Goal: Task Accomplishment & Management: Use online tool/utility

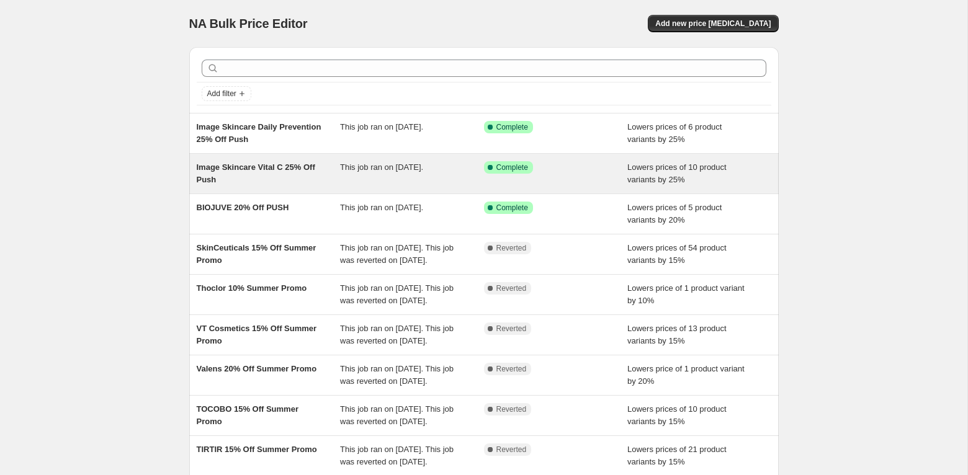
click at [263, 169] on span "Image Skincare Vital C 25% Off Push" at bounding box center [256, 174] width 118 height 22
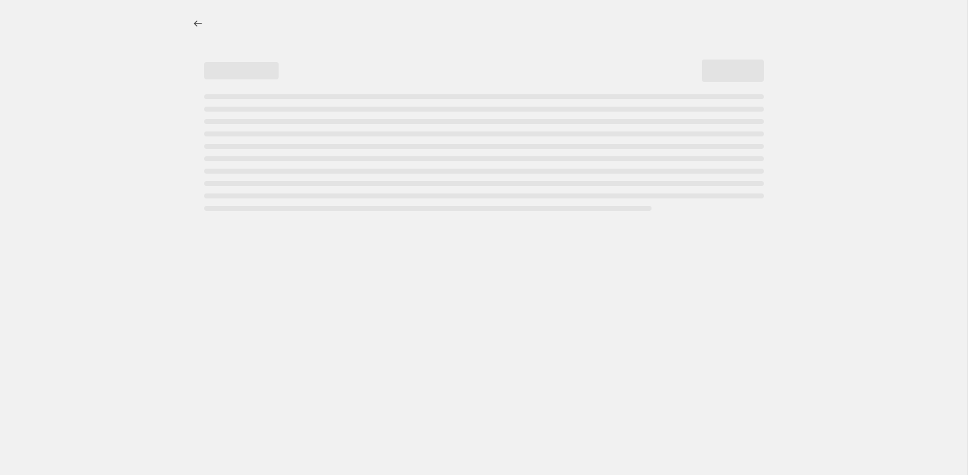
select select "percentage"
select select "collection"
select select "not_equal"
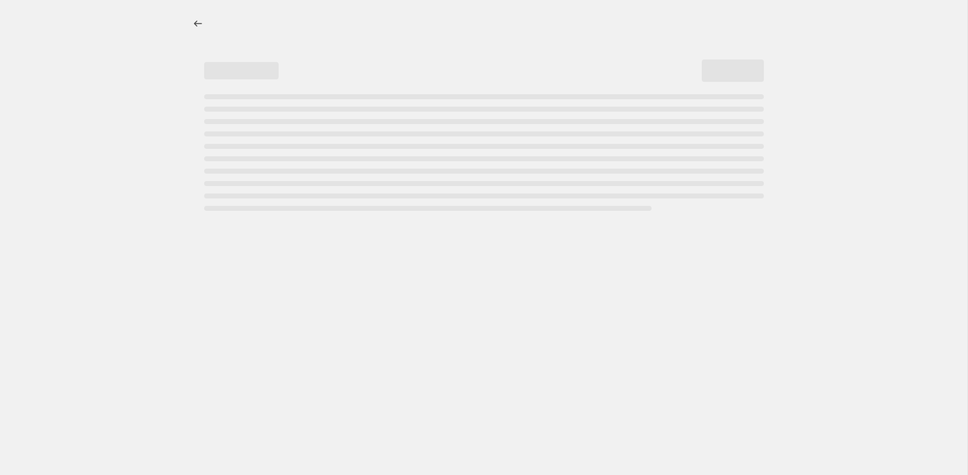
select select "not_equal"
select select "tag"
select select "not_equal"
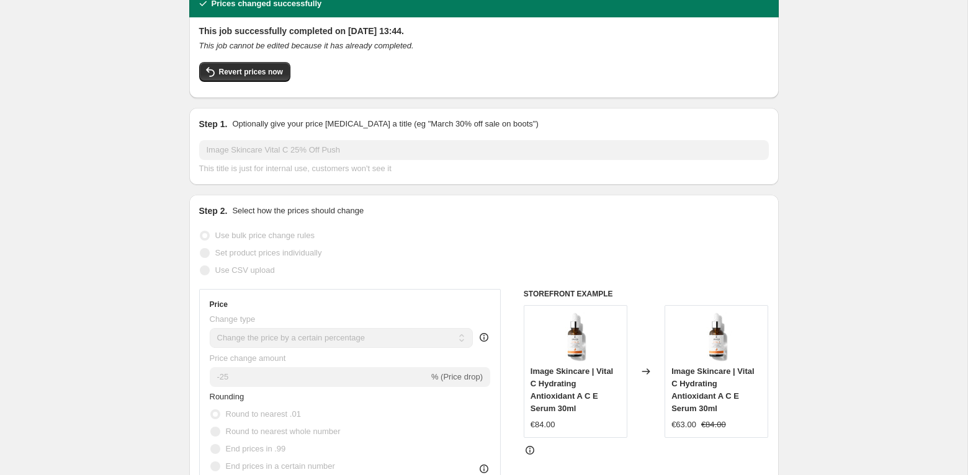
scroll to position [65, 0]
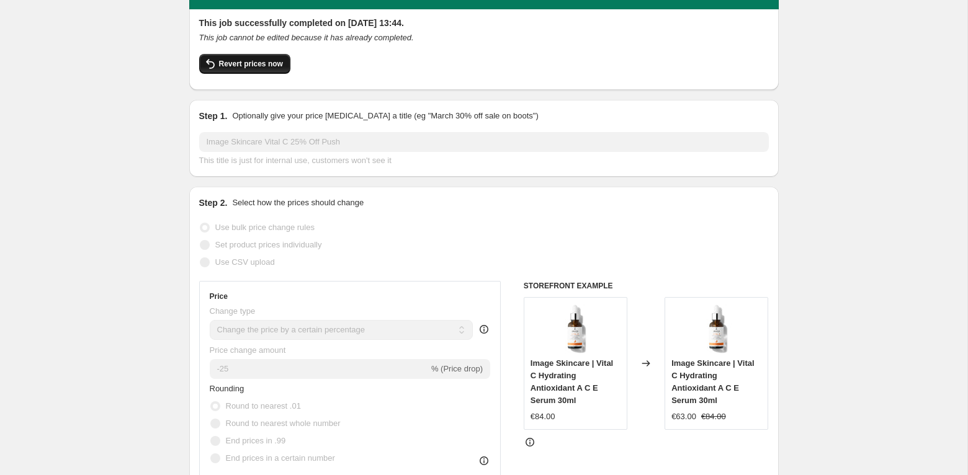
click at [252, 60] on span "Revert prices now" at bounding box center [251, 64] width 64 height 10
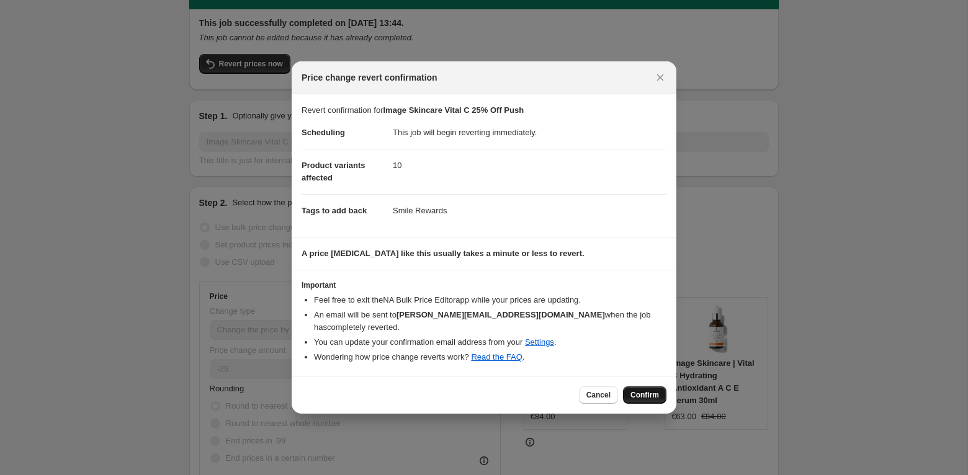
click at [640, 392] on span "Confirm" at bounding box center [644, 395] width 29 height 10
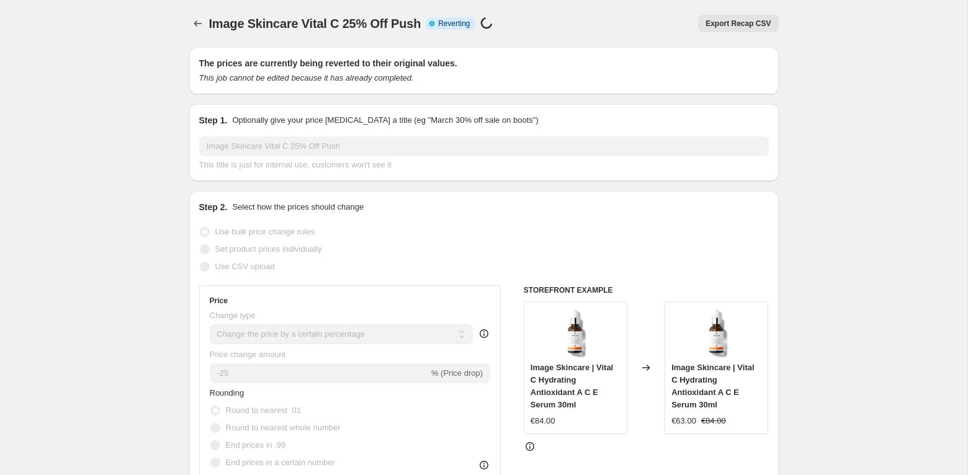
select select "percentage"
select select "collection"
select select "not_equal"
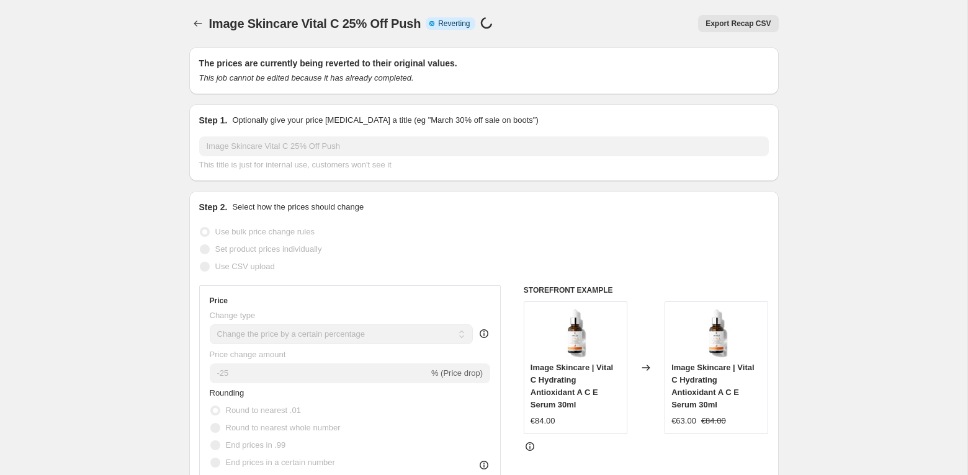
select select "not_equal"
select select "tag"
select select "not_equal"
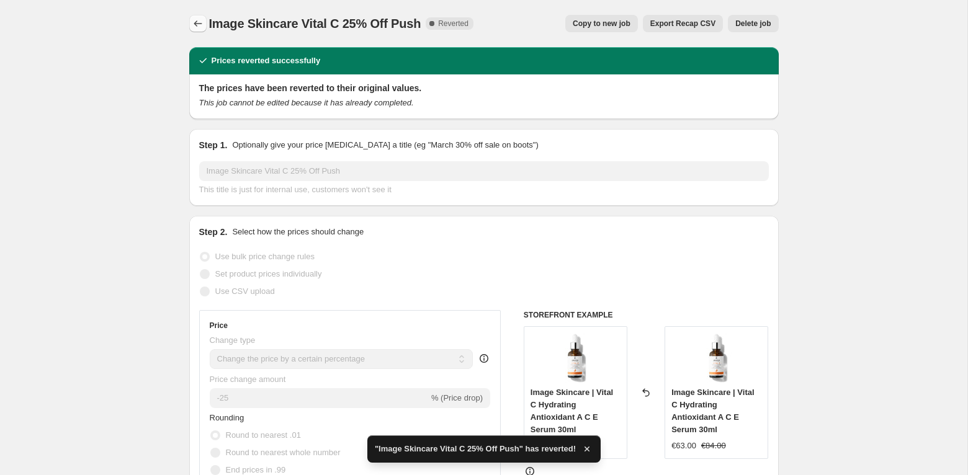
click at [192, 26] on icon "Price change jobs" at bounding box center [198, 23] width 12 height 12
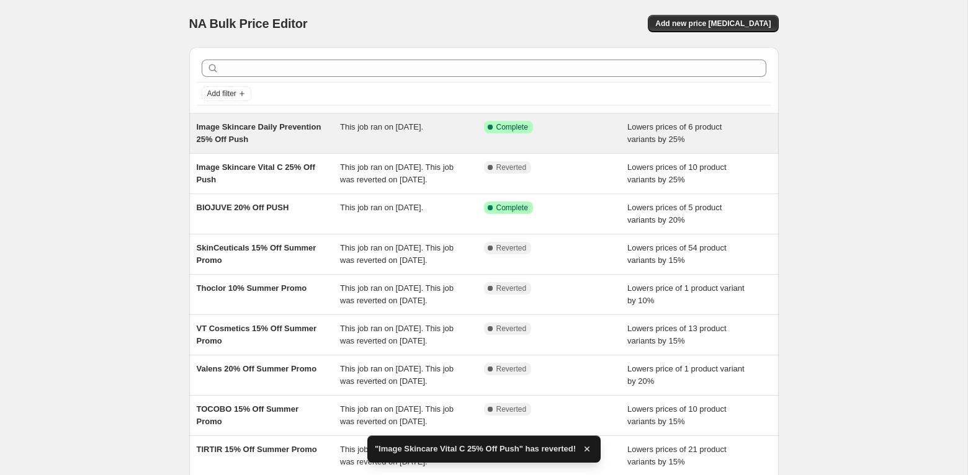
click at [251, 124] on span "Image Skincare Daily Prevention 25% Off Push" at bounding box center [259, 133] width 125 height 22
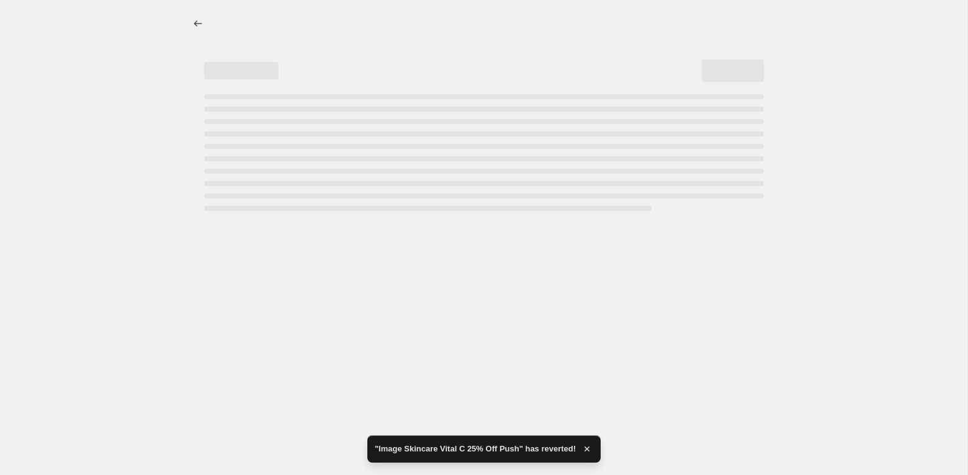
select select "percentage"
select select "collection"
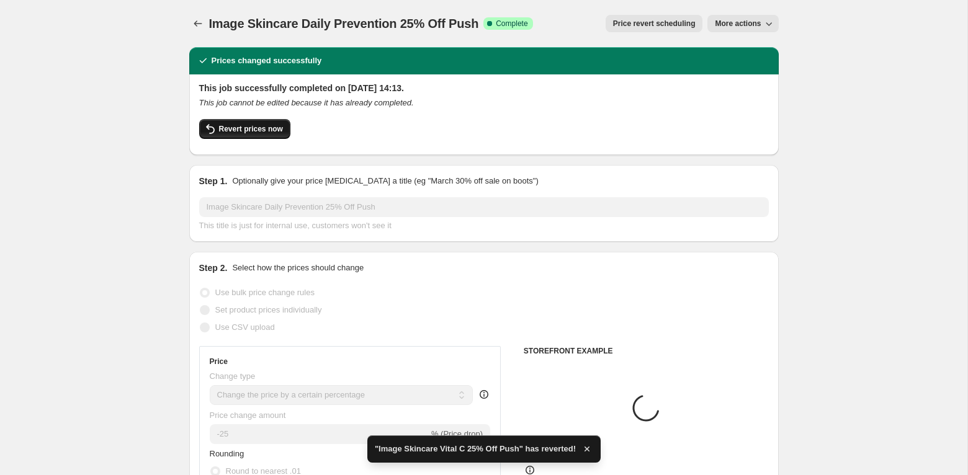
click at [261, 135] on button "Revert prices now" at bounding box center [244, 129] width 91 height 20
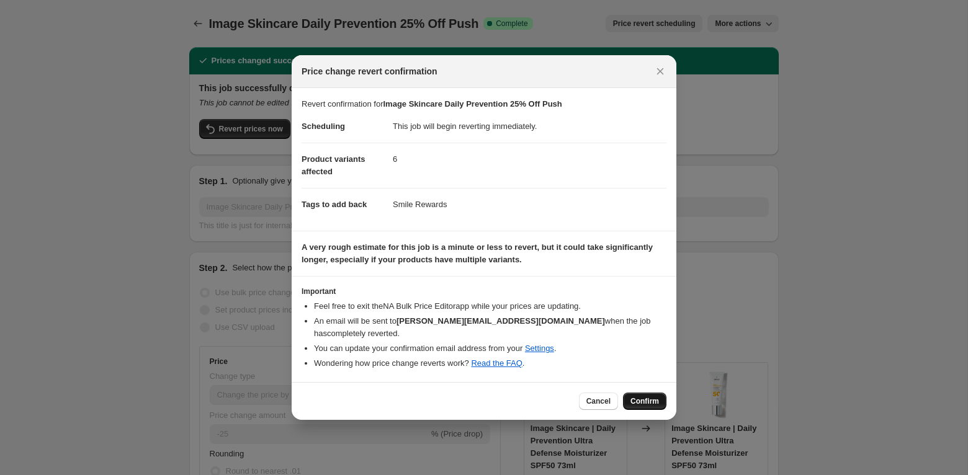
click at [645, 393] on button "Confirm" at bounding box center [644, 401] width 43 height 17
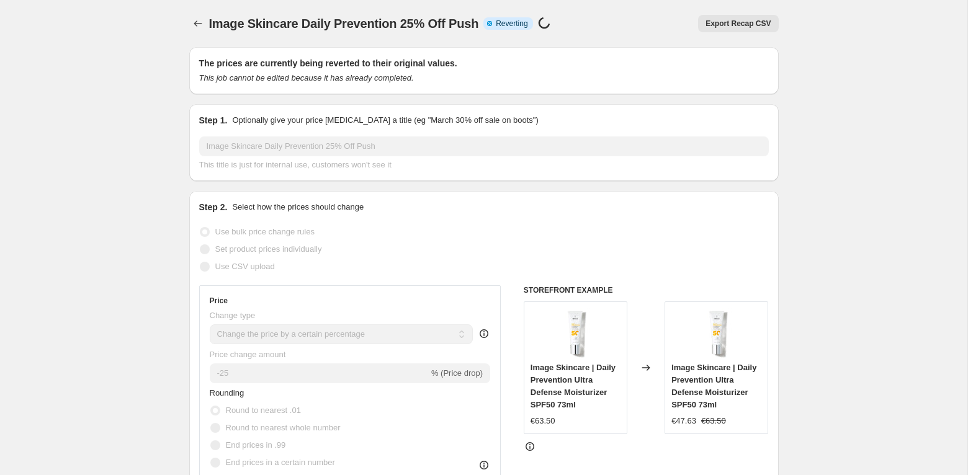
select select "percentage"
select select "collection"
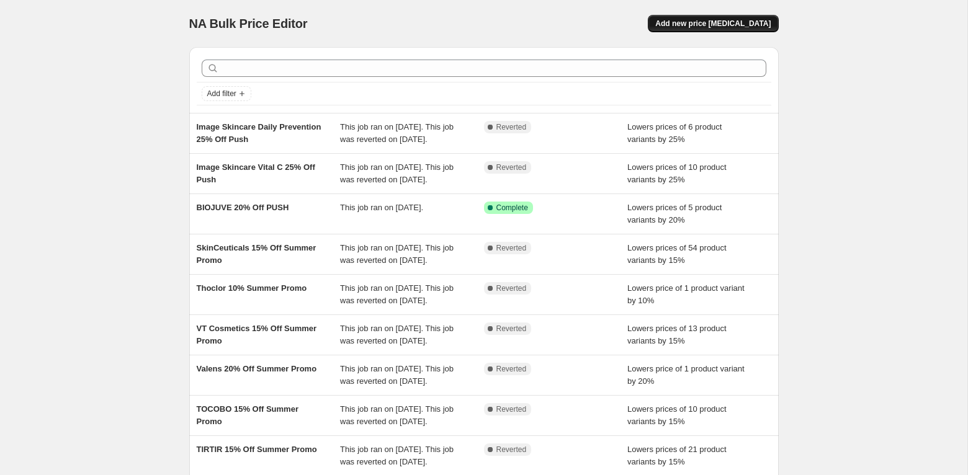
click at [689, 18] on button "Add new price [MEDICAL_DATA]" at bounding box center [713, 23] width 130 height 17
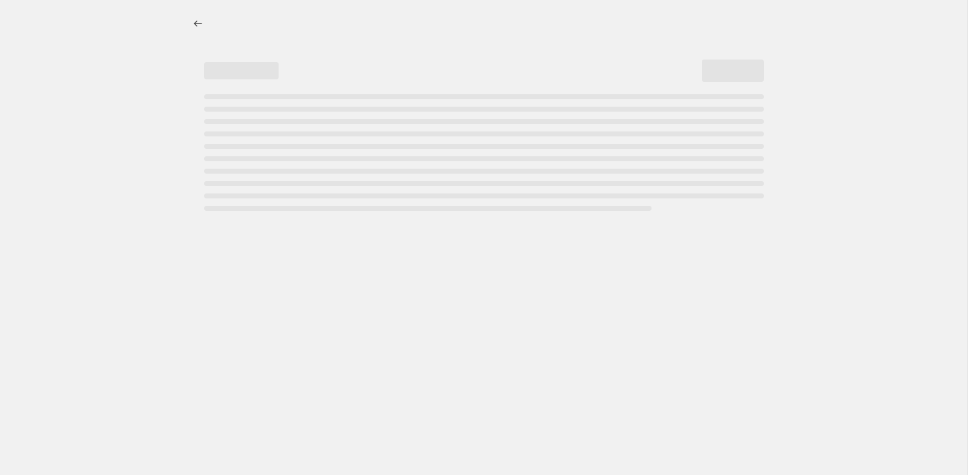
select select "percentage"
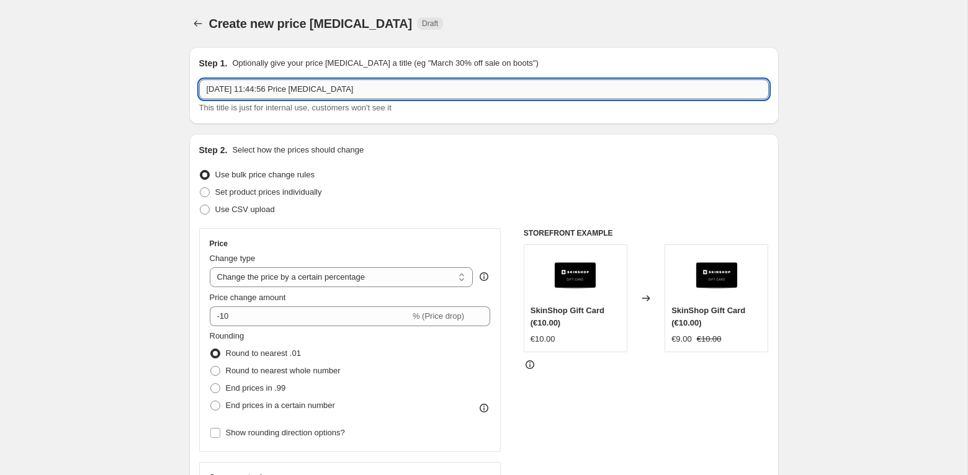
click at [405, 96] on input "[DATE] 11:44:56 Price [MEDICAL_DATA]" at bounding box center [483, 89] width 569 height 20
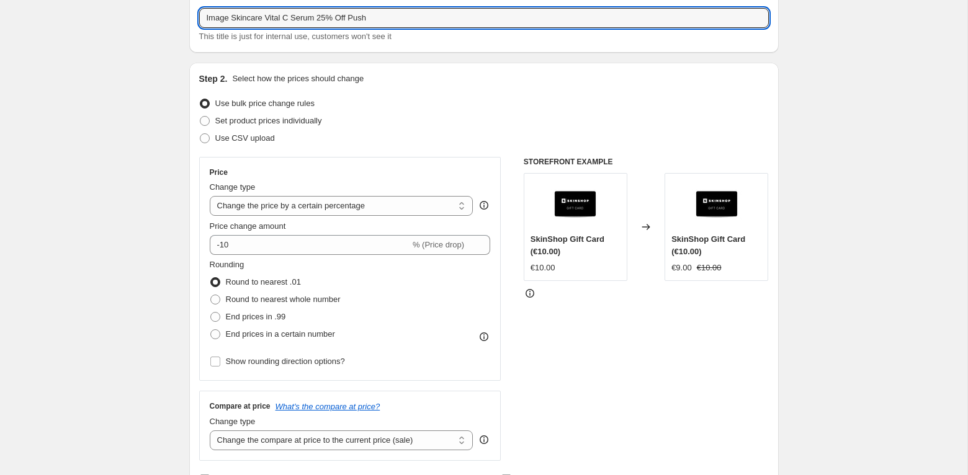
scroll to position [70, 0]
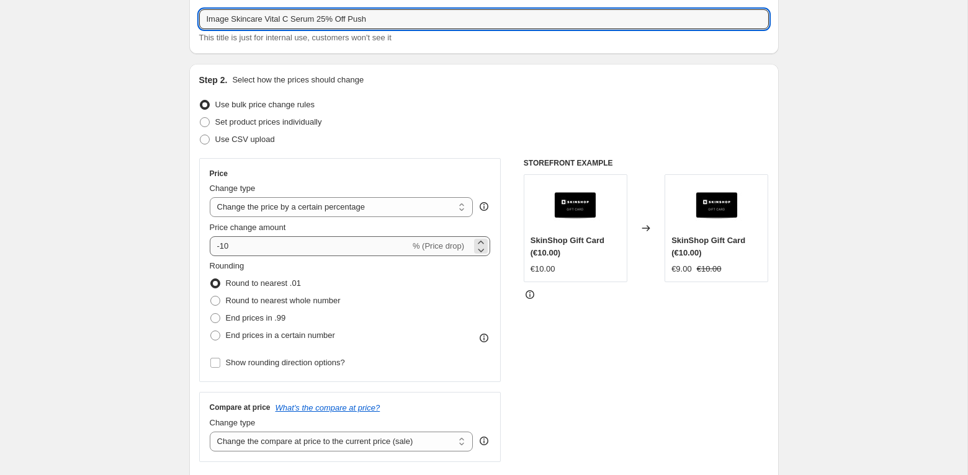
type input "Image Skincare Vital C Serum 25% Off Push"
click at [344, 246] on input "-10" at bounding box center [310, 246] width 200 height 20
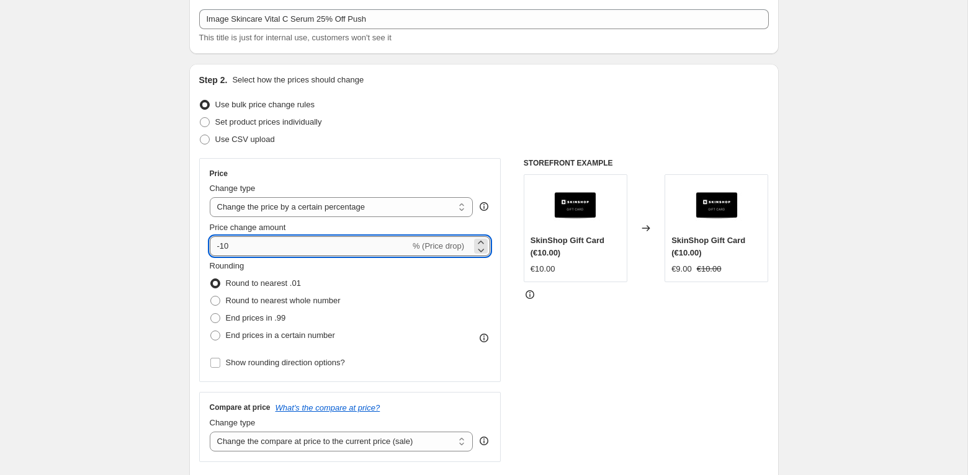
type input "-1"
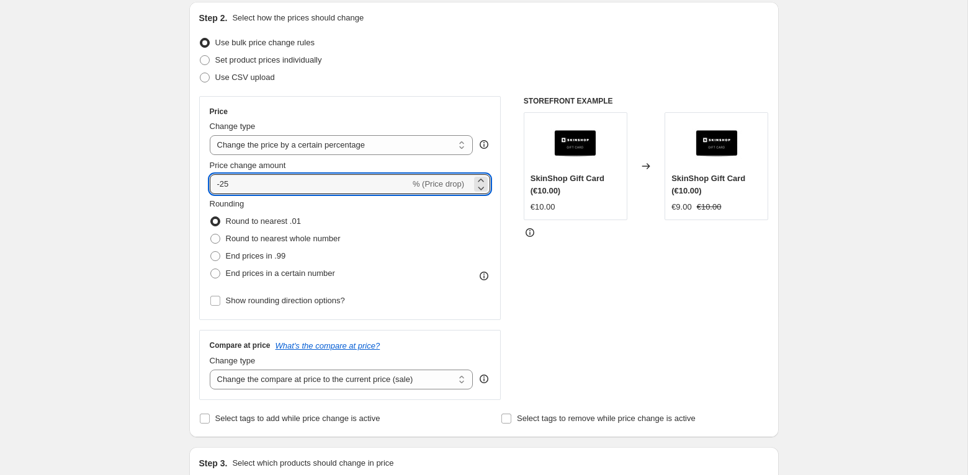
scroll to position [187, 0]
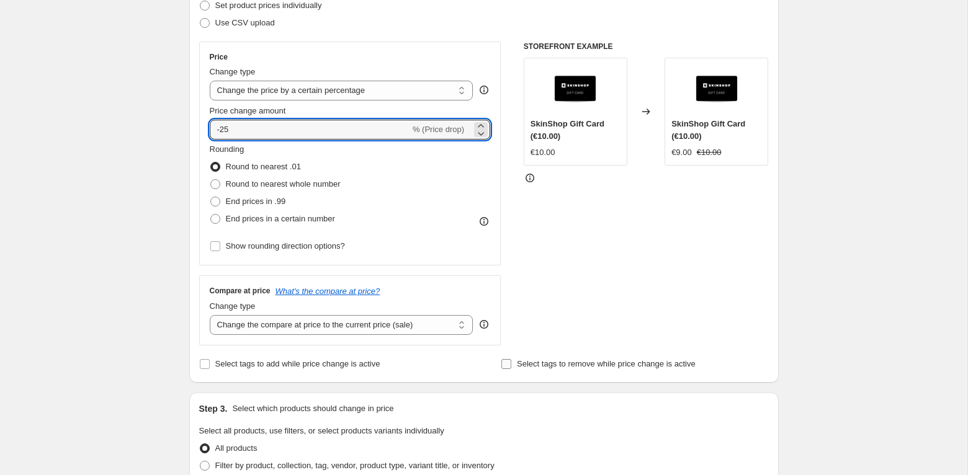
type input "-25"
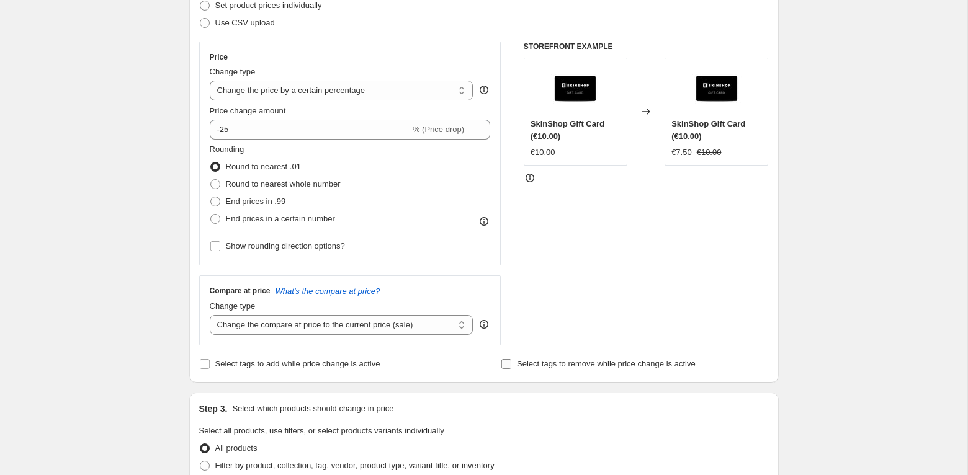
click at [561, 367] on span "Select tags to remove while price change is active" at bounding box center [606, 363] width 179 height 9
click at [511, 367] on input "Select tags to remove while price change is active" at bounding box center [506, 364] width 10 height 10
checkbox input "true"
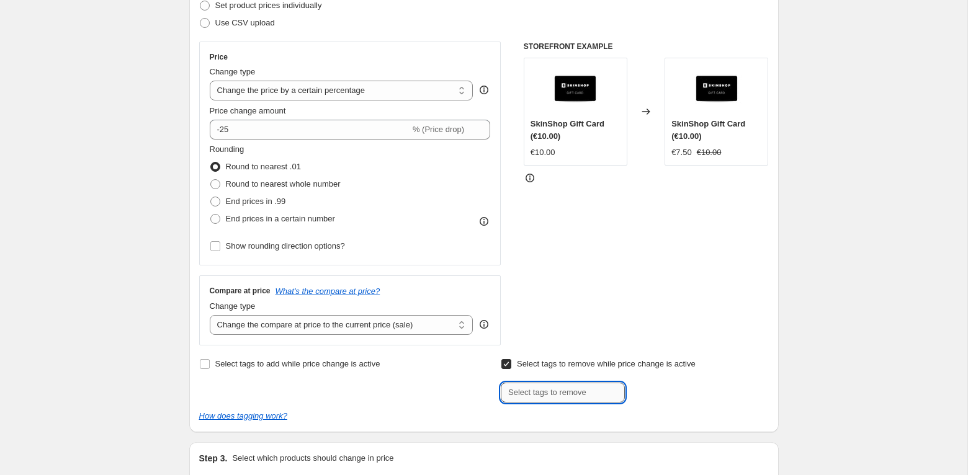
click at [558, 399] on input "text" at bounding box center [563, 393] width 124 height 20
type input "Smile Rewards"
click at [705, 388] on span "Smile Reward..." at bounding box center [679, 391] width 55 height 9
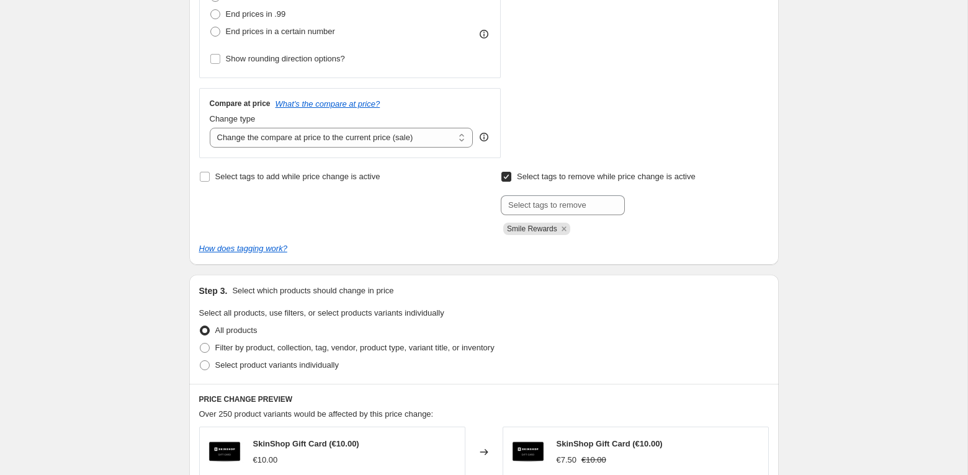
scroll to position [371, 0]
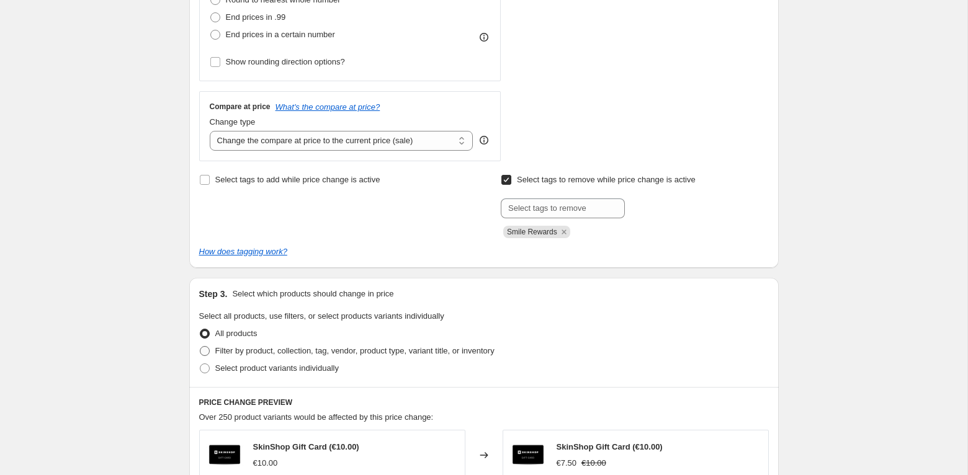
click at [234, 349] on span "Filter by product, collection, tag, vendor, product type, variant title, or inv…" at bounding box center [354, 350] width 279 height 9
click at [200, 347] on input "Filter by product, collection, tag, vendor, product type, variant title, or inv…" at bounding box center [200, 346] width 1 height 1
radio input "true"
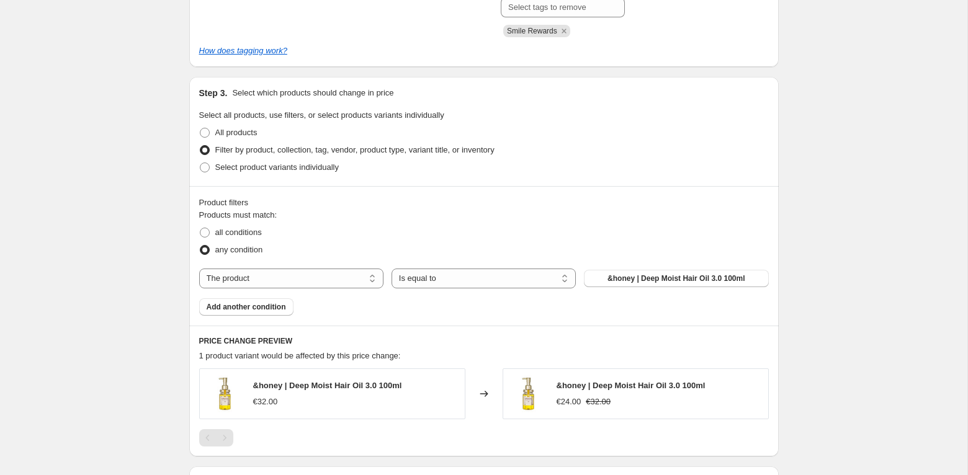
scroll to position [575, 0]
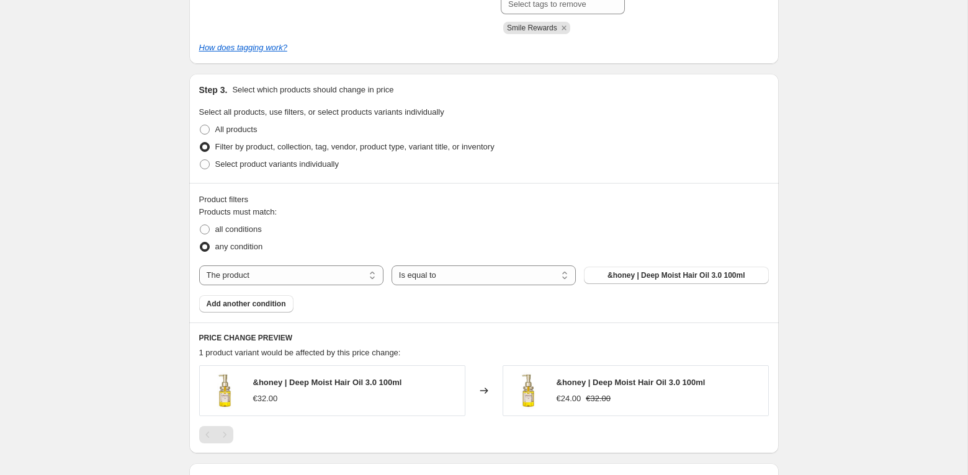
click at [659, 285] on div "Products must match: all conditions any condition The product The product's col…" at bounding box center [483, 259] width 569 height 107
click at [649, 273] on span "&honey | Deep Moist Hair Oil 3.0 100ml" at bounding box center [675, 275] width 137 height 10
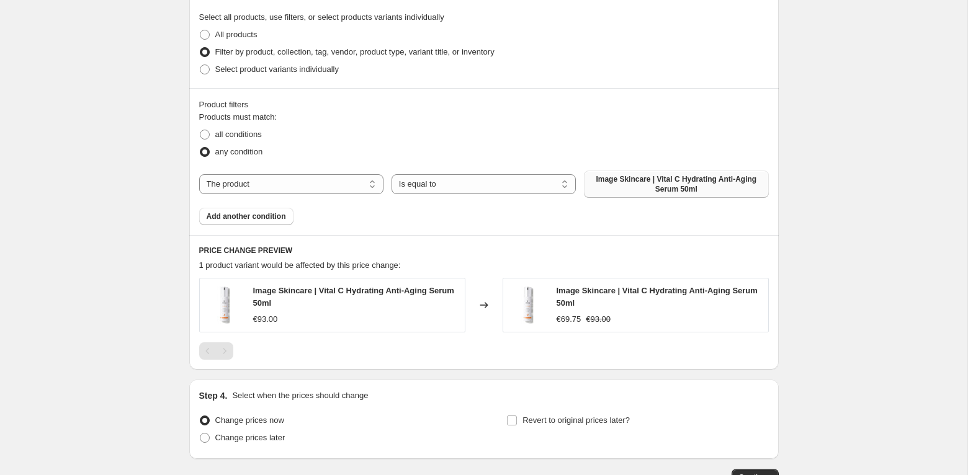
scroll to position [687, 0]
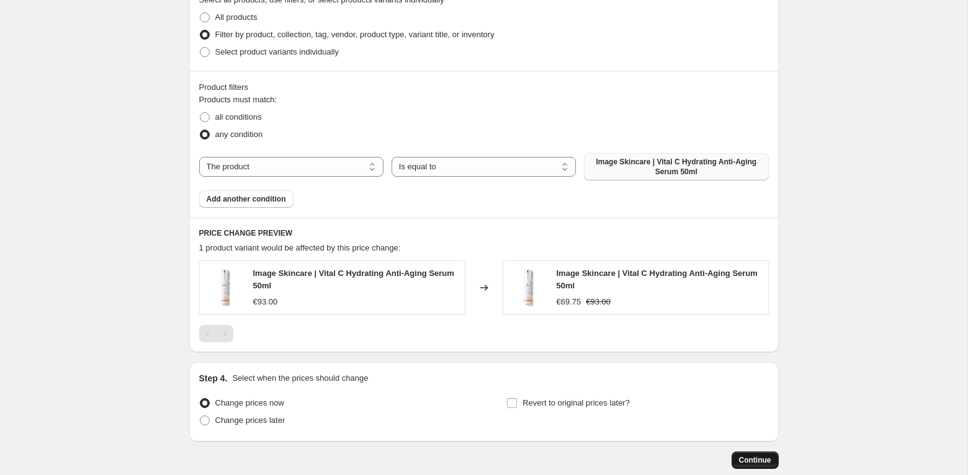
click at [752, 460] on span "Continue" at bounding box center [755, 460] width 32 height 10
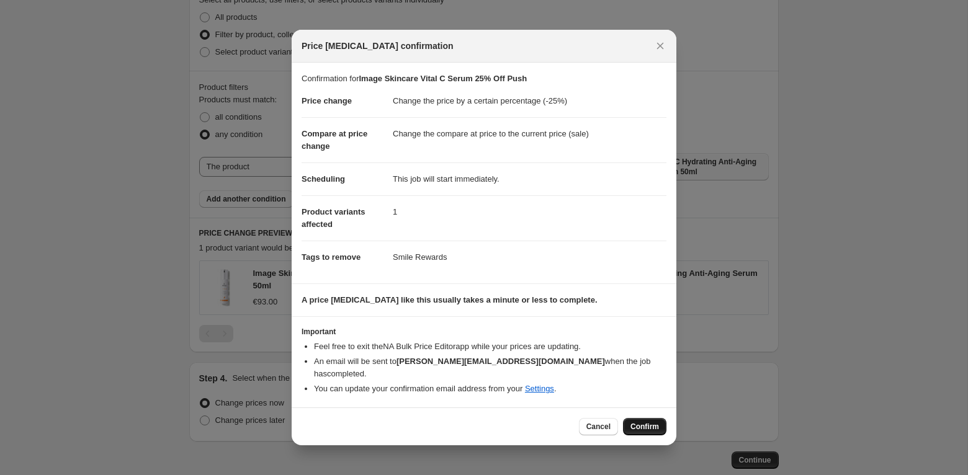
click at [655, 422] on span "Confirm" at bounding box center [644, 427] width 29 height 10
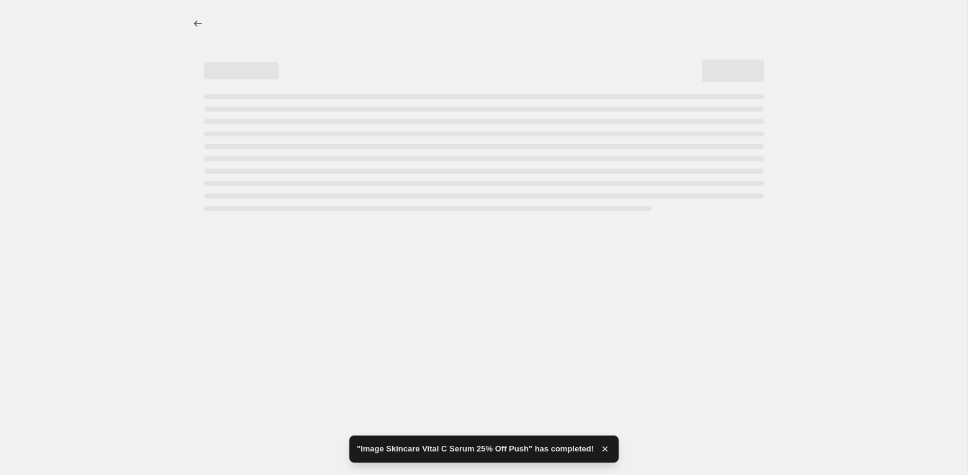
select select "percentage"
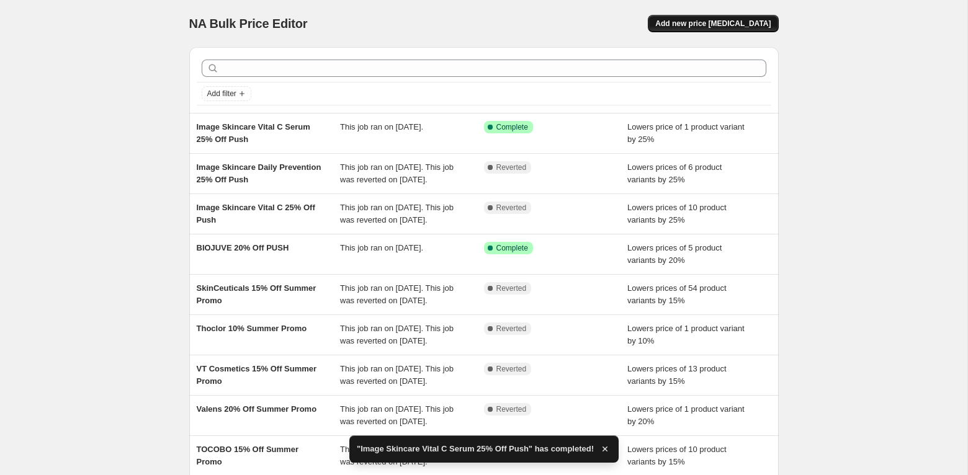
click at [740, 22] on span "Add new price [MEDICAL_DATA]" at bounding box center [712, 24] width 115 height 10
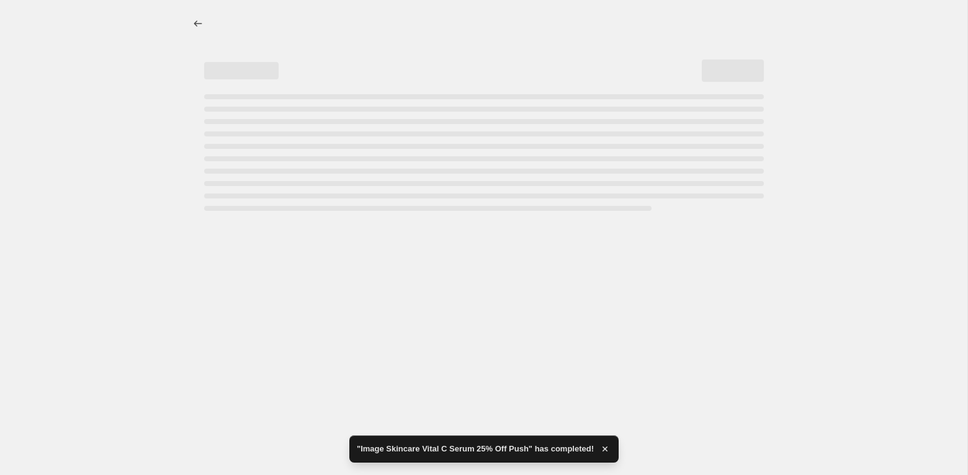
select select "percentage"
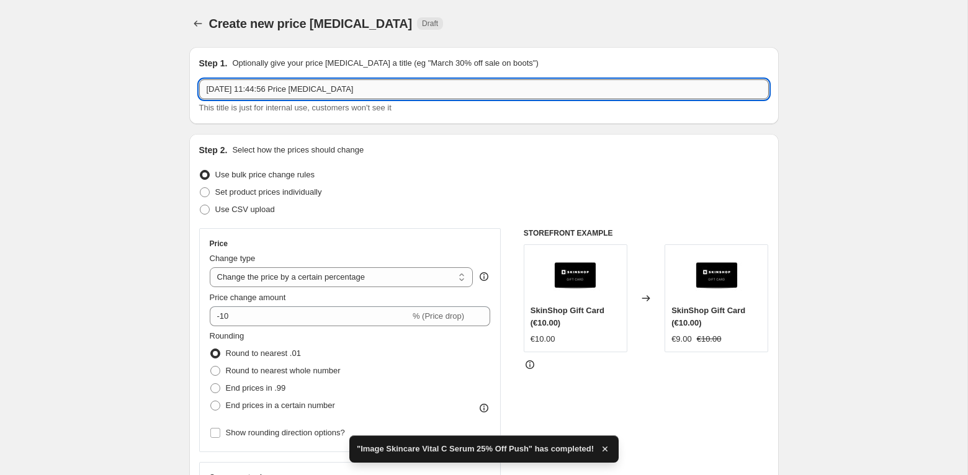
click at [570, 87] on input "[DATE] 11:44:56 Price [MEDICAL_DATA]" at bounding box center [483, 89] width 569 height 20
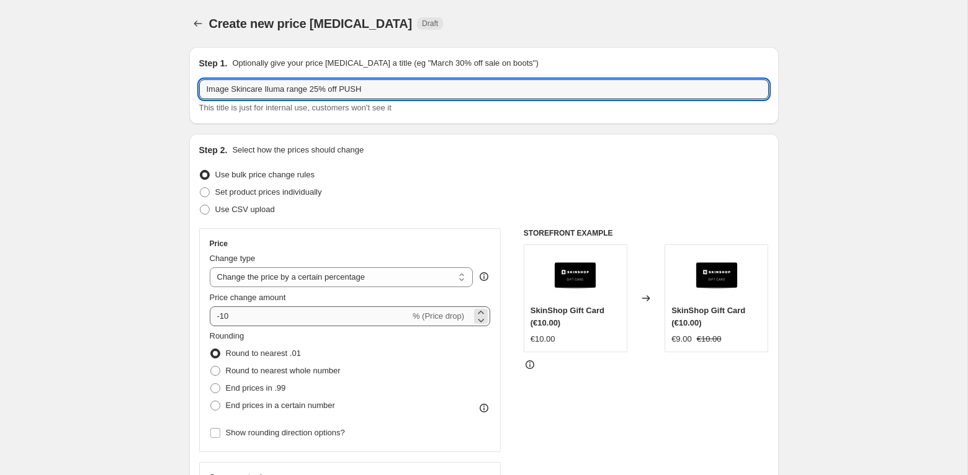
type input "Image Skincare Iluma range 25% off PUSH"
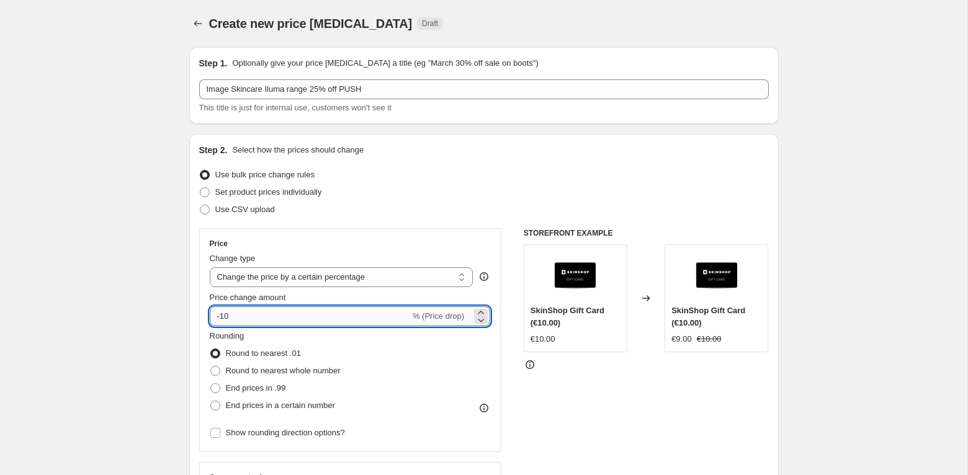
click at [298, 313] on input "-10" at bounding box center [310, 316] width 200 height 20
type input "-1"
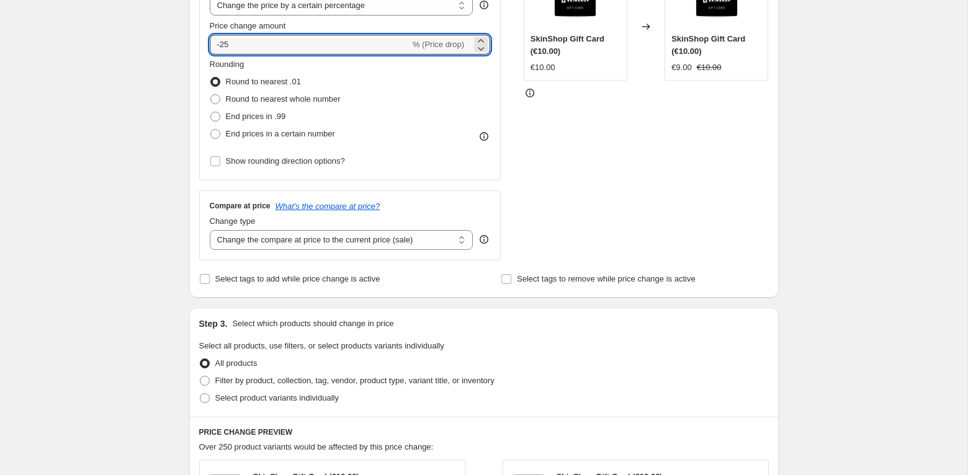
scroll to position [276, 0]
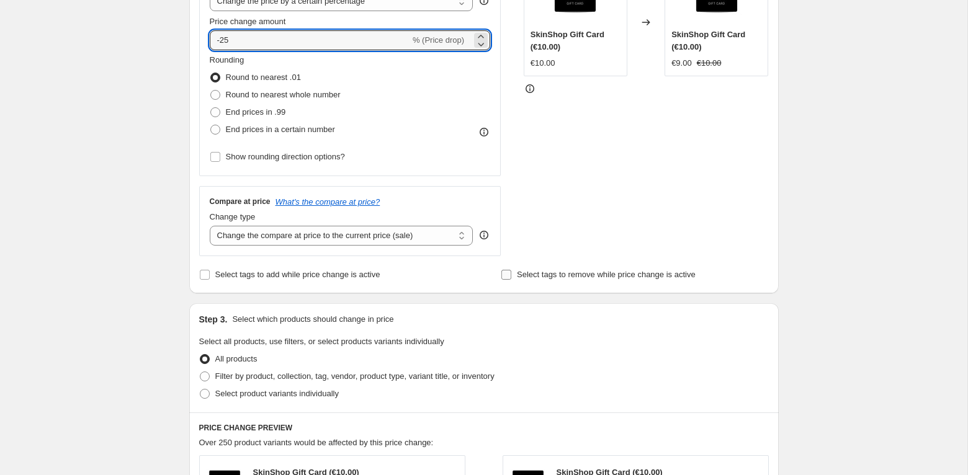
type input "-25"
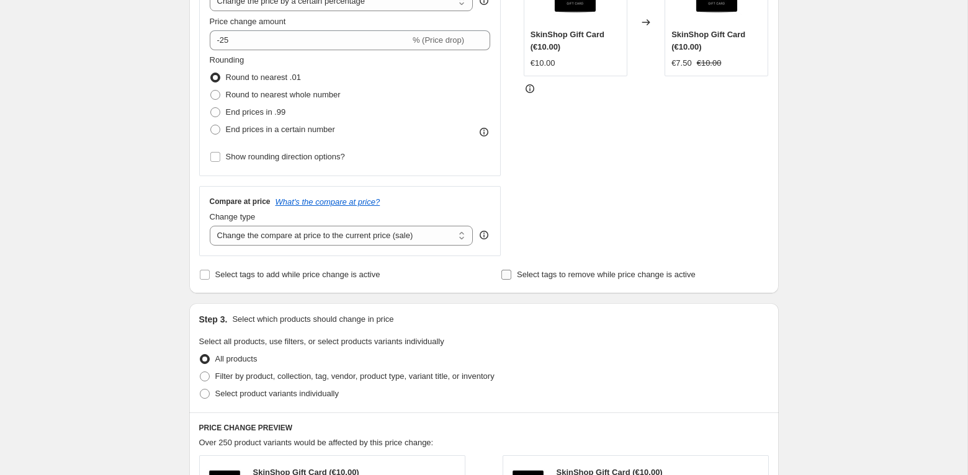
click at [508, 277] on input "Select tags to remove while price change is active" at bounding box center [506, 275] width 10 height 10
checkbox input "true"
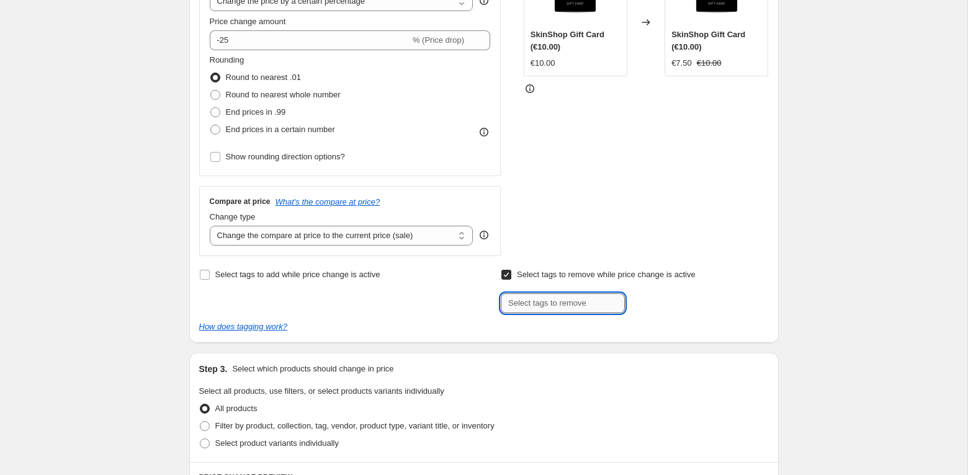
click at [525, 298] on input "text" at bounding box center [563, 303] width 124 height 20
type input "s"
type input "Smile Rewards"
click at [667, 296] on button "Add Smile Reward..." at bounding box center [671, 301] width 86 height 17
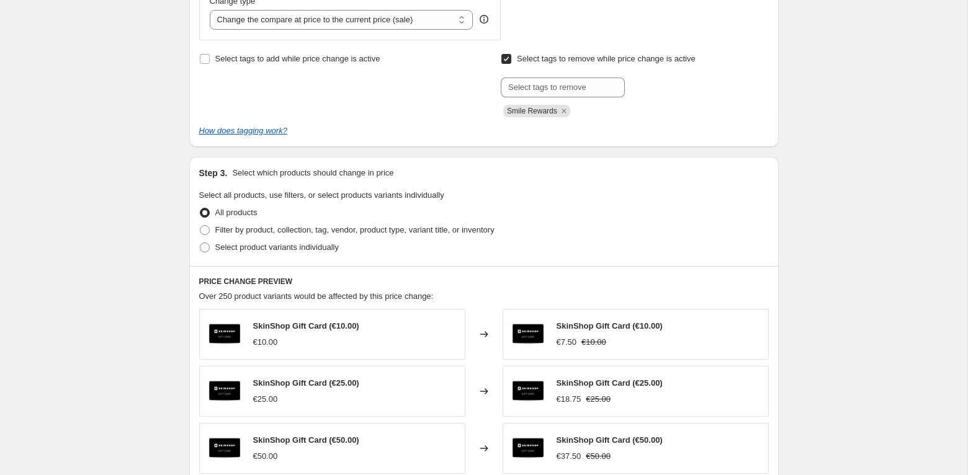
scroll to position [519, 0]
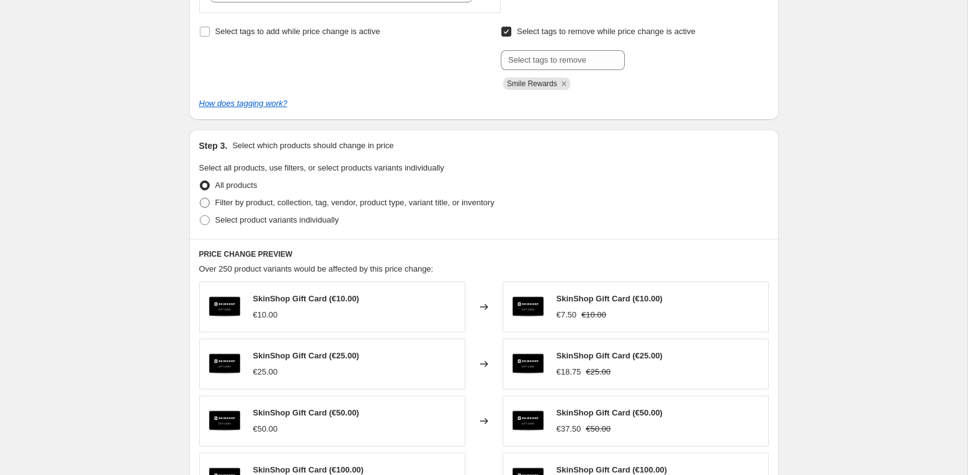
click at [227, 204] on span "Filter by product, collection, tag, vendor, product type, variant title, or inv…" at bounding box center [354, 202] width 279 height 9
click at [200, 198] on input "Filter by product, collection, tag, vendor, product type, variant title, or inv…" at bounding box center [200, 198] width 1 height 1
radio input "true"
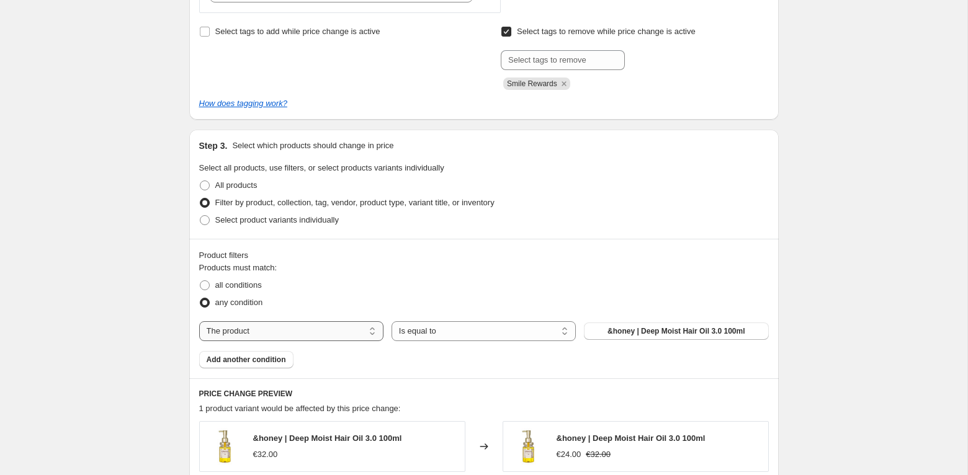
click at [251, 330] on select "The product The product's collection The product's tag The product's vendor The…" at bounding box center [291, 331] width 184 height 20
click at [229, 285] on span "all conditions" at bounding box center [238, 284] width 47 height 9
click at [200, 281] on input "all conditions" at bounding box center [200, 280] width 1 height 1
radio input "true"
click at [252, 329] on select "The product The product's collection The product's tag The product's vendor The…" at bounding box center [291, 331] width 184 height 20
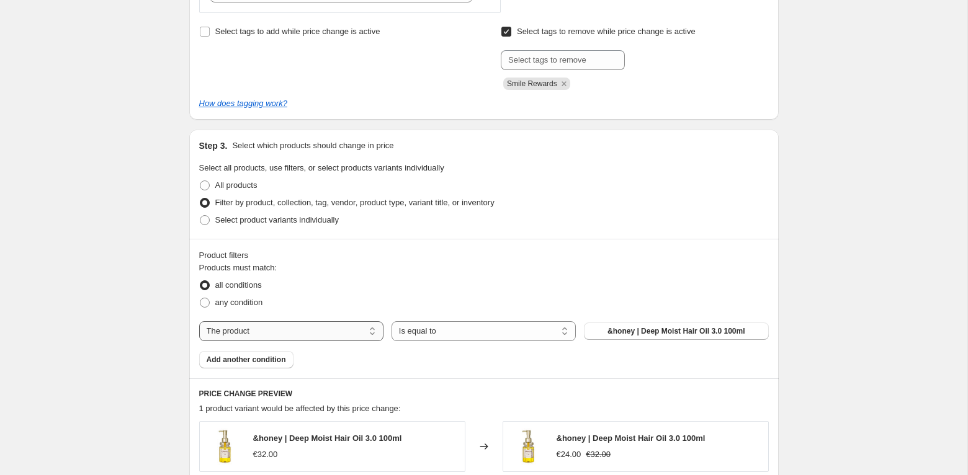
select select "collection"
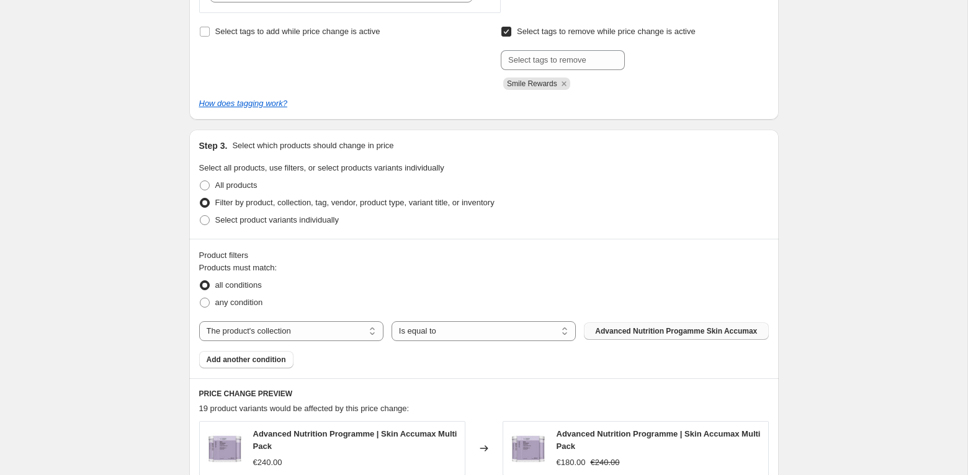
click at [625, 328] on span "Advanced Nutrition Progamme Skin Accumax" at bounding box center [676, 331] width 162 height 10
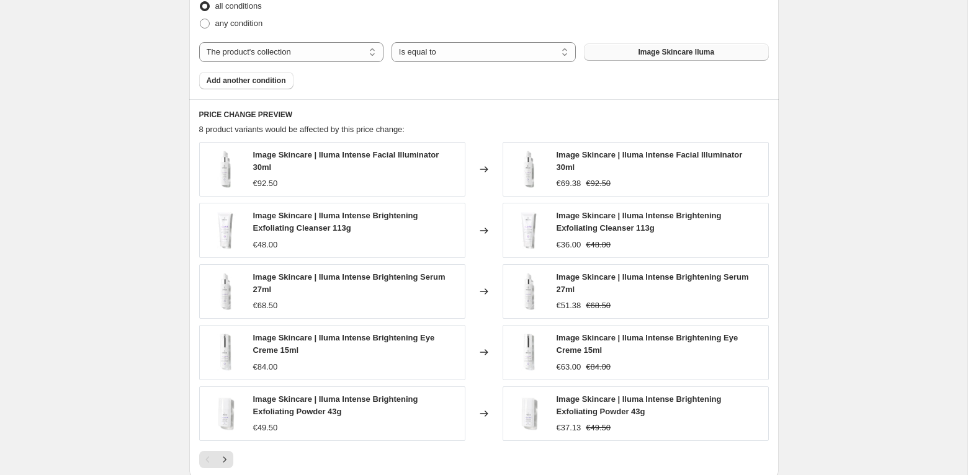
scroll to position [799, 0]
click at [226, 454] on icon "Next" at bounding box center [224, 459] width 12 height 12
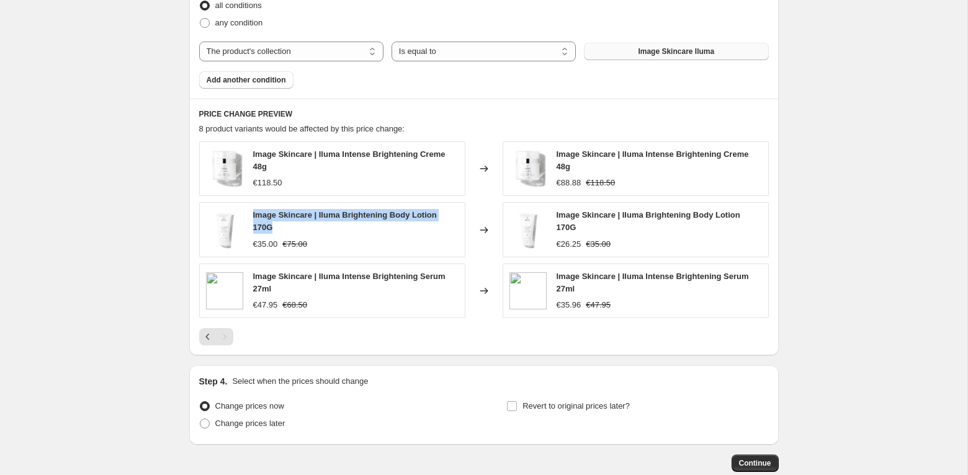
drag, startPoint x: 281, startPoint y: 225, endPoint x: 249, endPoint y: 210, distance: 34.7
click at [249, 210] on div "Image Skincare | Iluma Brightening Body Lotion 170G €35.00 €75.00" at bounding box center [332, 229] width 266 height 55
copy span "Image Skincare | Iluma Brightening Body Lotion 170G"
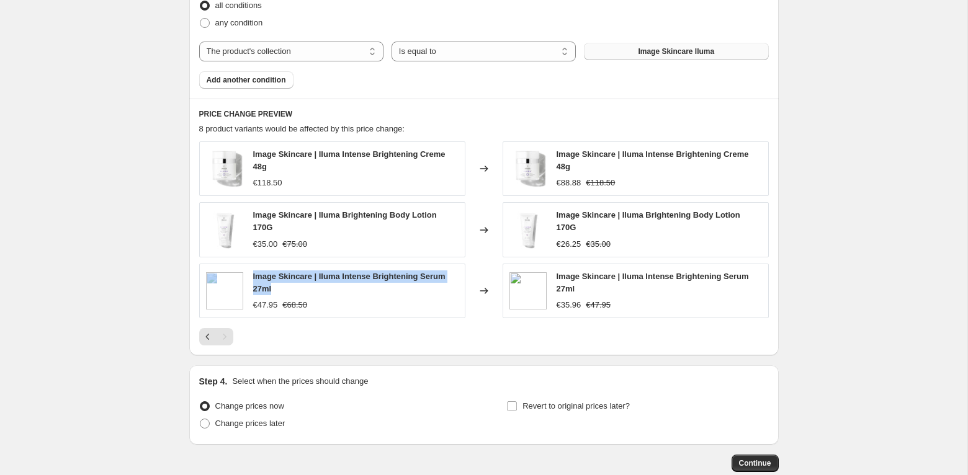
drag, startPoint x: 277, startPoint y: 282, endPoint x: 227, endPoint y: 270, distance: 51.0
click at [227, 270] on div "Image Skincare | Iluma Intense Brightening Serum 27ml €47.95 €68.50" at bounding box center [332, 291] width 266 height 55
copy div "Image Skincare | Iluma Intense Brightening Serum 27ml"
click at [257, 80] on span "Add another condition" at bounding box center [246, 80] width 79 height 10
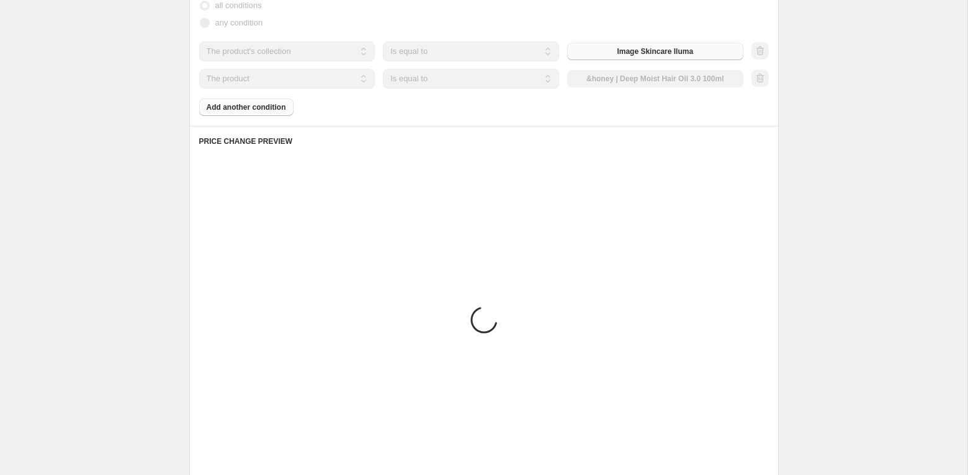
scroll to position [686, 0]
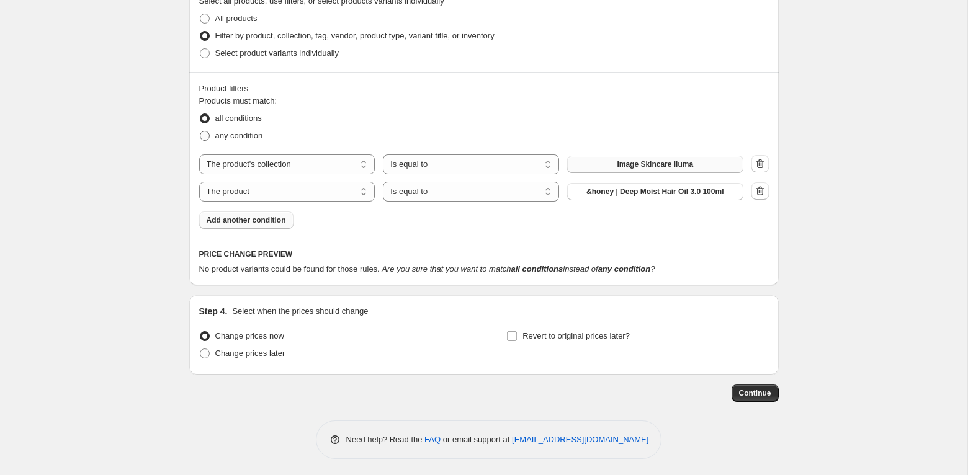
click at [229, 136] on span "any condition" at bounding box center [239, 135] width 48 height 9
click at [200, 132] on input "any condition" at bounding box center [200, 131] width 1 height 1
radio input "true"
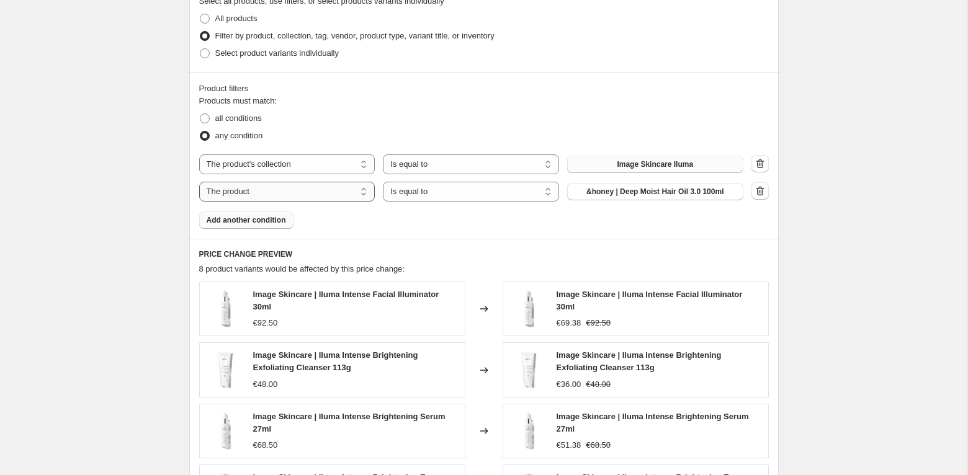
click at [244, 190] on select "The product The product's collection The product's tag The product's vendor The…" at bounding box center [287, 192] width 176 height 20
select select "collection"
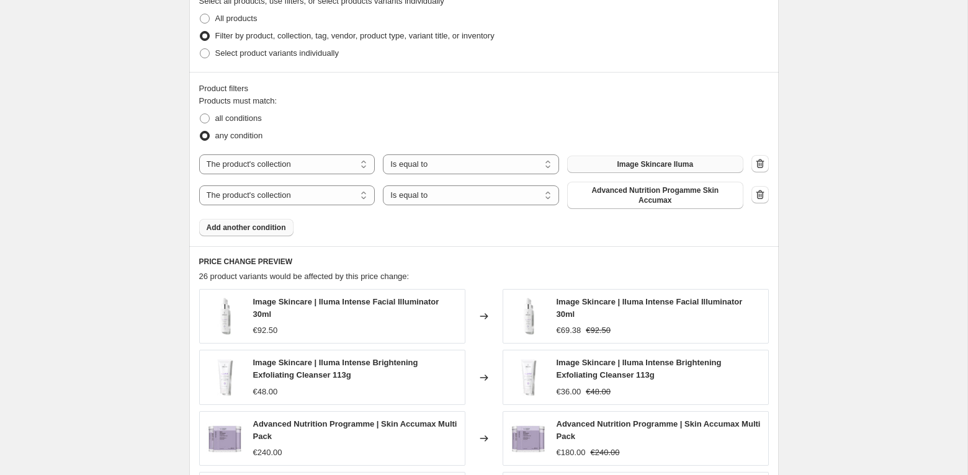
click at [682, 187] on span "Advanced Nutrition Progamme Skin Accumax" at bounding box center [654, 195] width 161 height 20
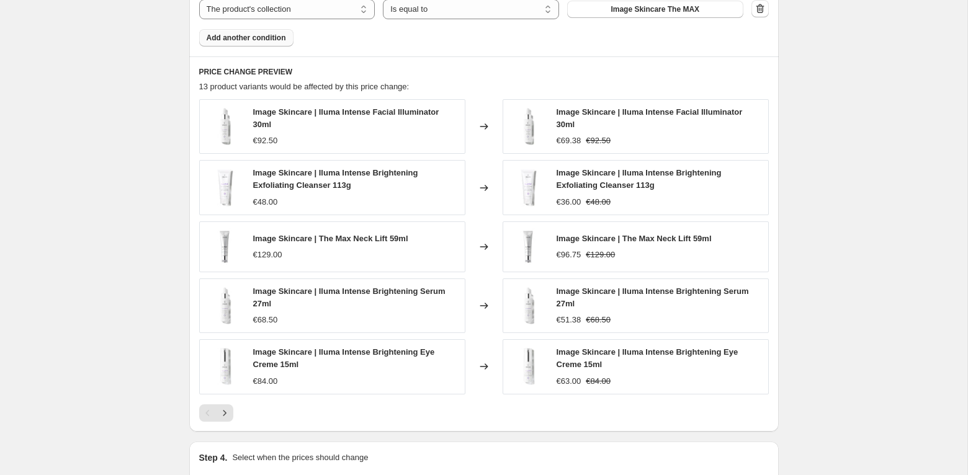
scroll to position [870, 0]
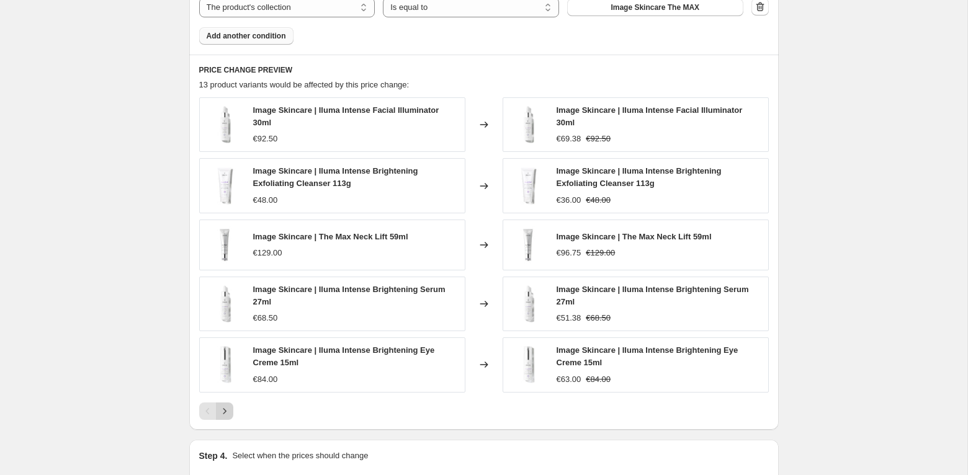
click at [224, 405] on icon "Next" at bounding box center [224, 411] width 12 height 12
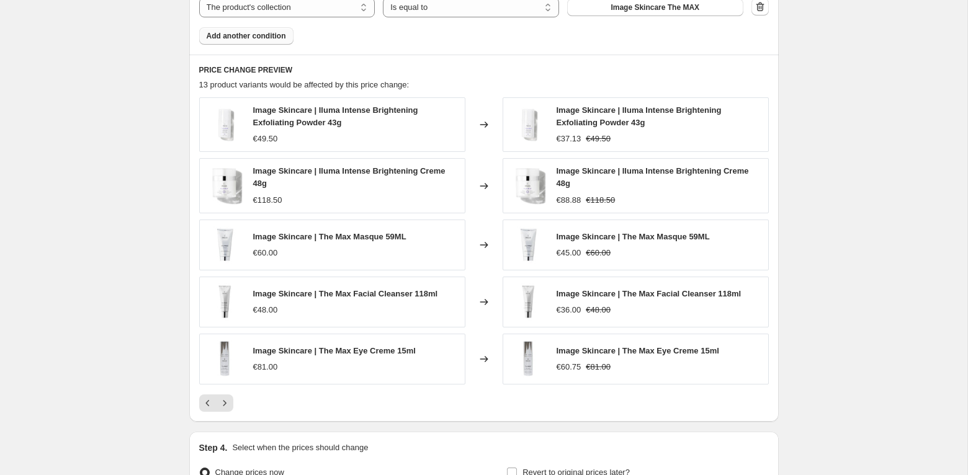
click at [365, 233] on span "Image Skincare | The Max Masque 59ML" at bounding box center [329, 236] width 153 height 9
copy span "Image Skincare | The Max Masque 59ML"
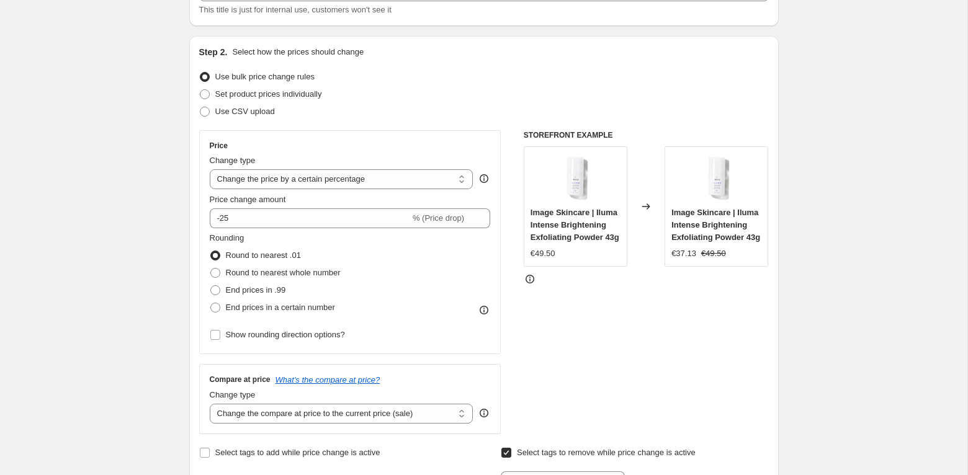
scroll to position [0, 0]
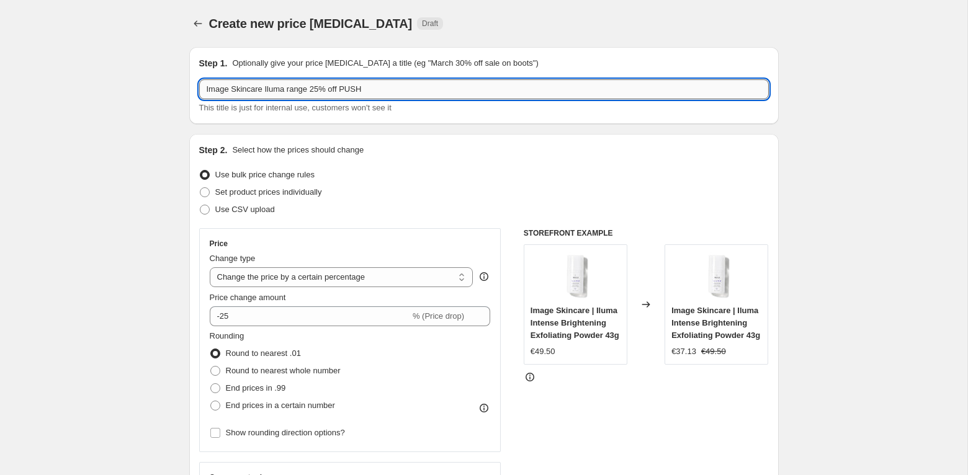
click at [285, 91] on input "Image Skincare Iluma range 25% off PUSH" at bounding box center [483, 89] width 569 height 20
click at [351, 90] on input "Image Skincare Iluma & The Max range 25% off PUSH" at bounding box center [483, 89] width 569 height 20
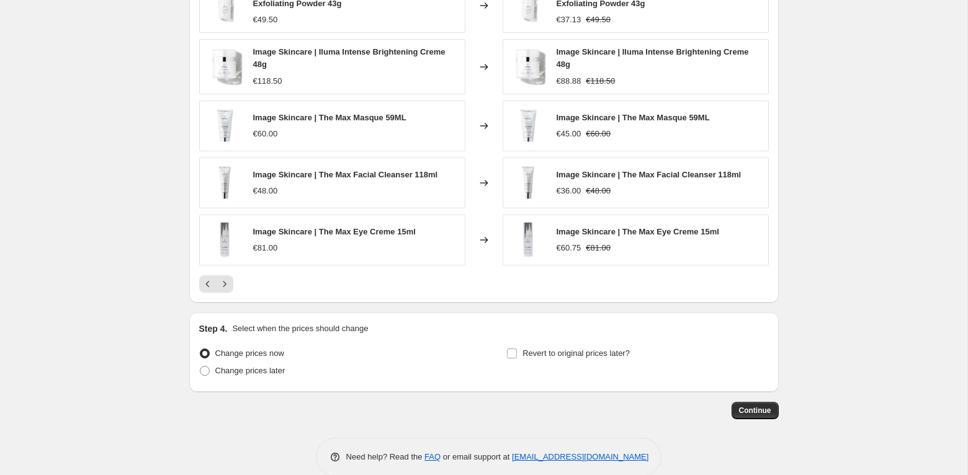
scroll to position [1004, 0]
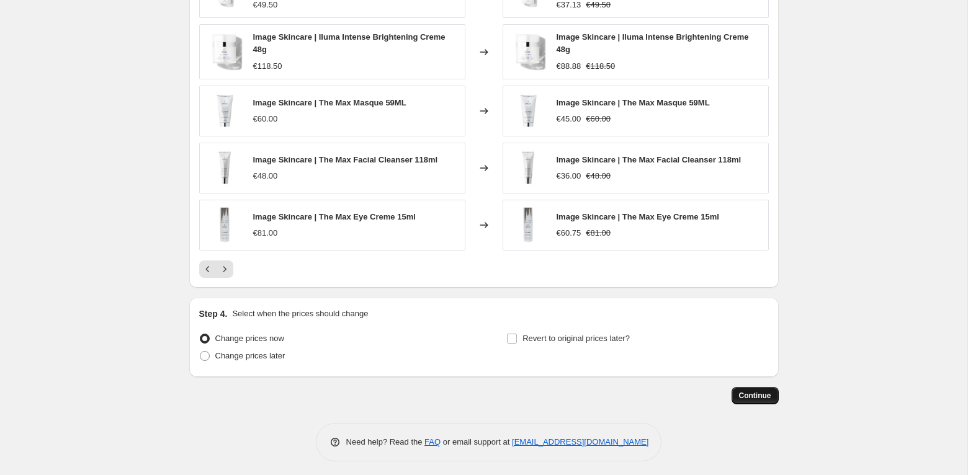
type input "Image Skincare Iluma & The Max ranges 25% off PUSH"
click at [756, 391] on span "Continue" at bounding box center [755, 396] width 32 height 10
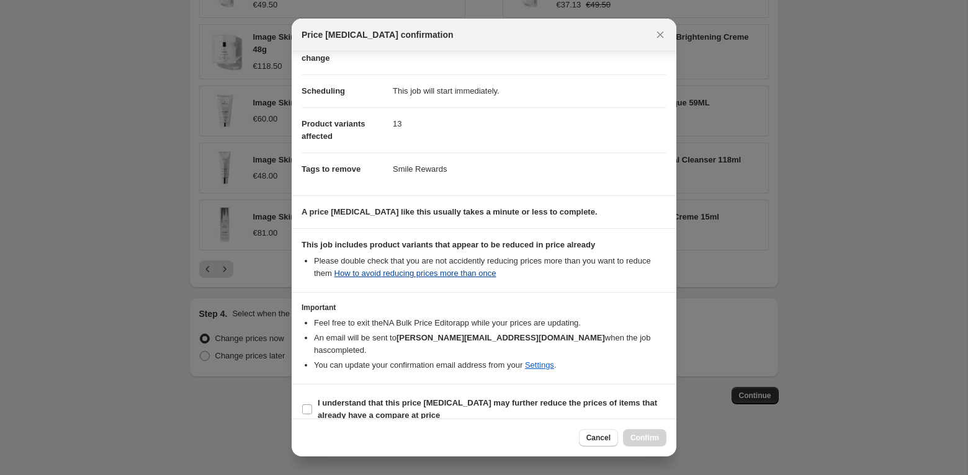
scroll to position [74, 0]
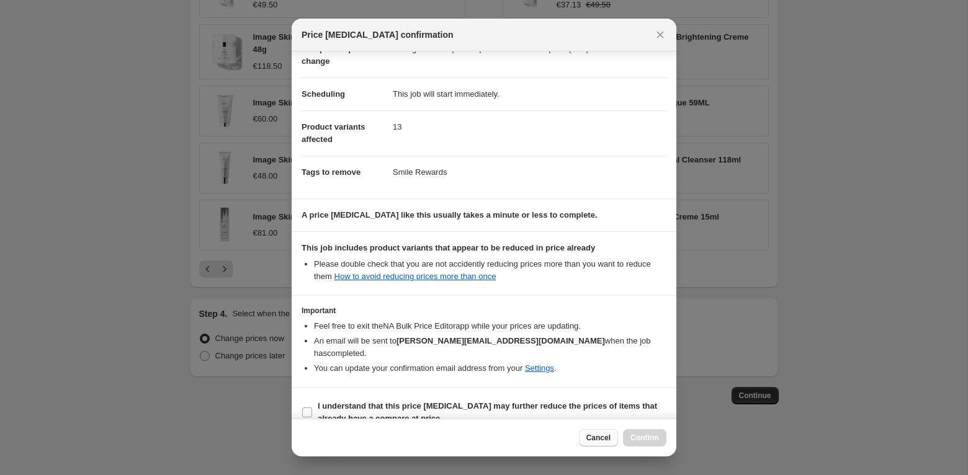
click at [588, 443] on button "Cancel" at bounding box center [598, 437] width 39 height 17
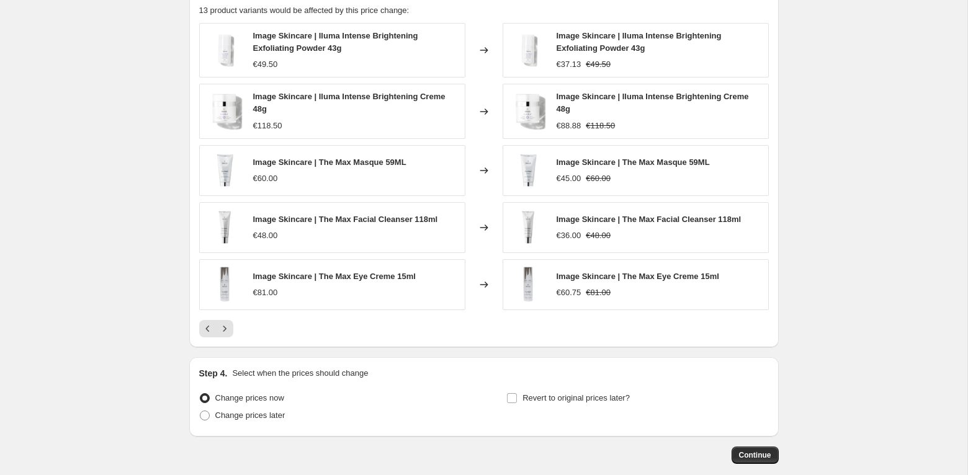
scroll to position [943, 0]
click at [223, 324] on icon "Next" at bounding box center [224, 330] width 12 height 12
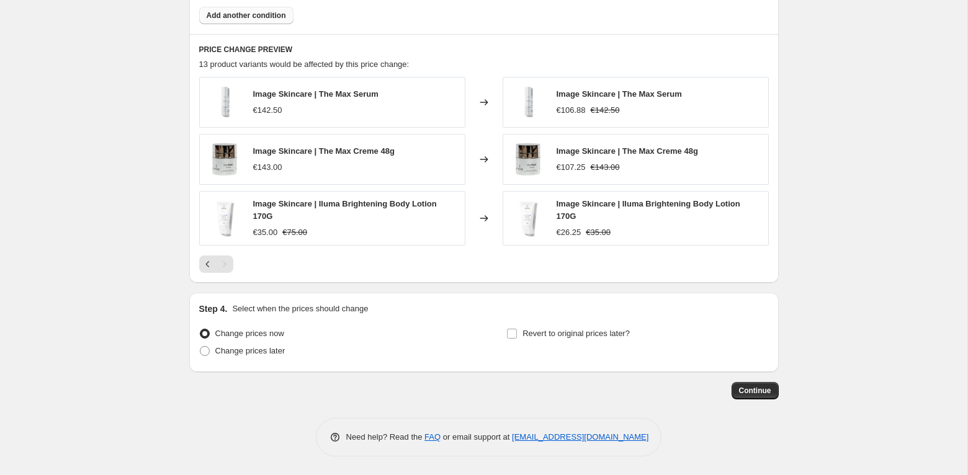
scroll to position [887, 0]
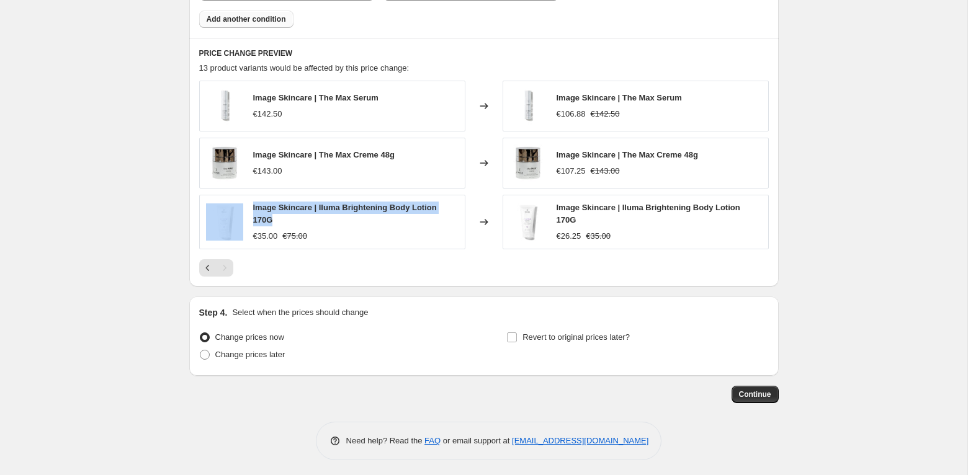
drag, startPoint x: 283, startPoint y: 220, endPoint x: 234, endPoint y: 197, distance: 53.3
click at [234, 197] on div "Image Skincare | Iluma Brightening Body Lotion 170G €35.00 €75.00" at bounding box center [332, 222] width 266 height 55
click at [265, 206] on span "Image Skincare | Iluma Brightening Body Lotion 170G" at bounding box center [345, 214] width 184 height 22
drag, startPoint x: 253, startPoint y: 205, endPoint x: 272, endPoint y: 221, distance: 24.6
click at [272, 222] on div "Image Skincare | Iluma Brightening Body Lotion 170G" at bounding box center [355, 214] width 205 height 25
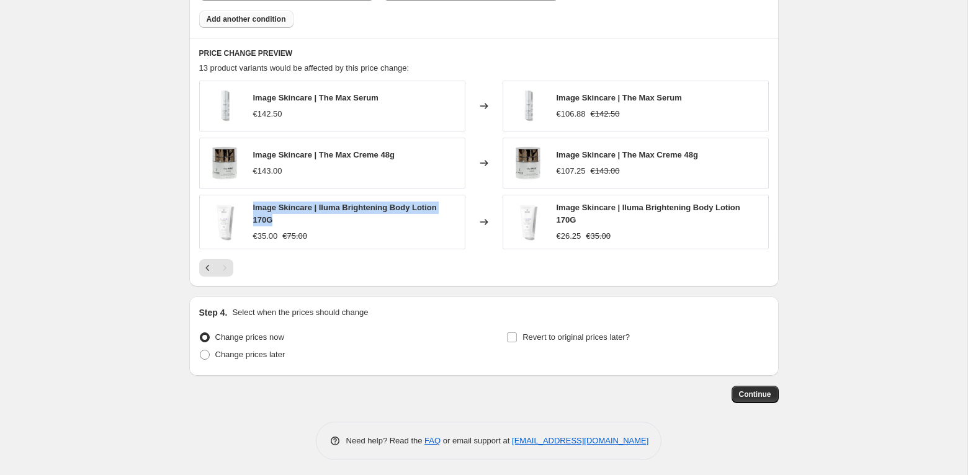
copy span "Image Skincare | Iluma Brightening Body Lotion 170G"
click at [208, 266] on icon "Previous" at bounding box center [208, 268] width 12 height 12
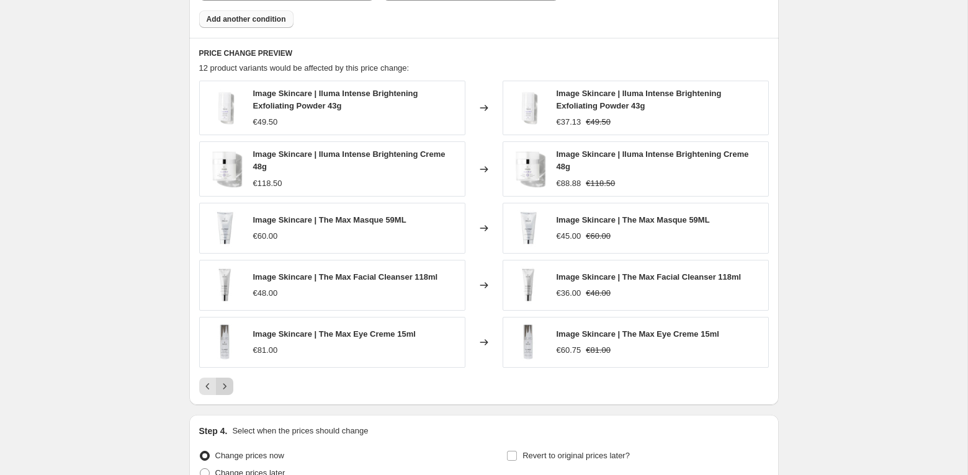
click at [230, 385] on button "Next" at bounding box center [224, 386] width 17 height 17
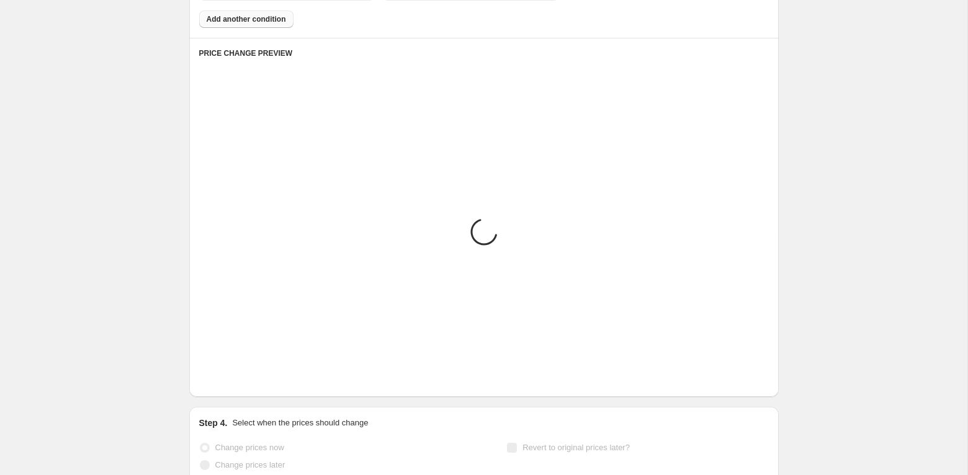
scroll to position [826, 0]
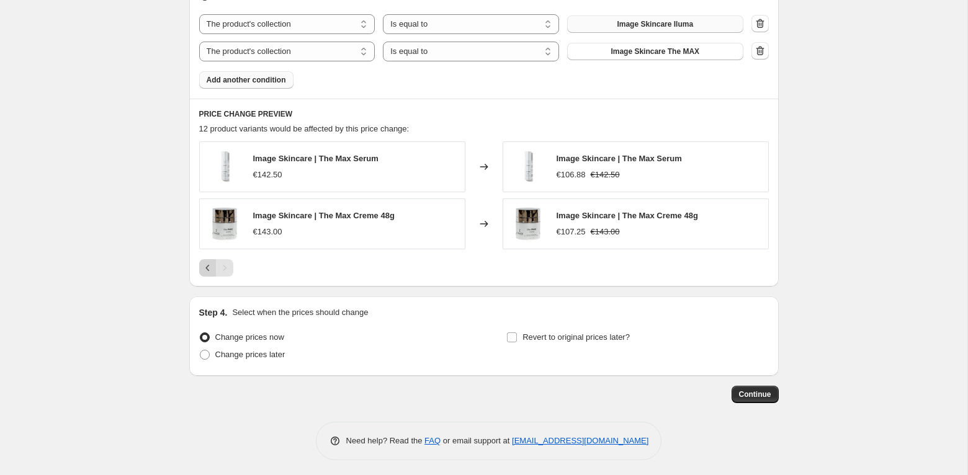
click at [203, 262] on icon "Previous" at bounding box center [208, 268] width 12 height 12
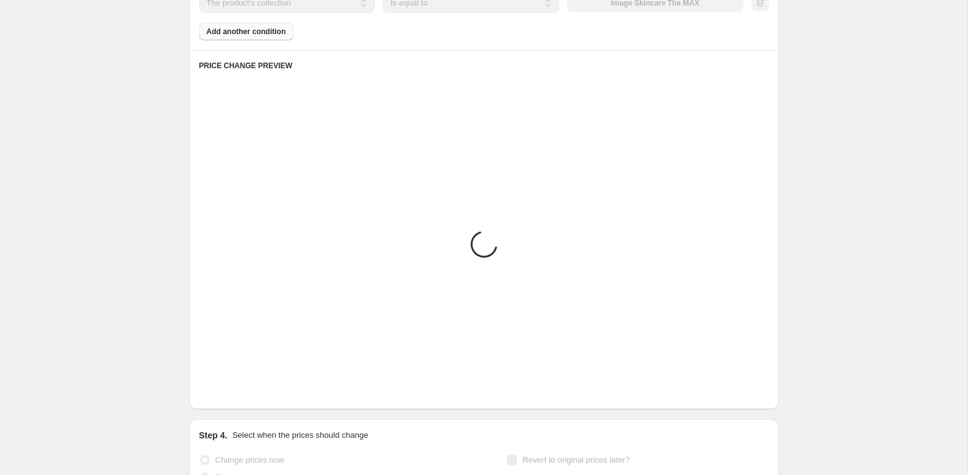
scroll to position [873, 0]
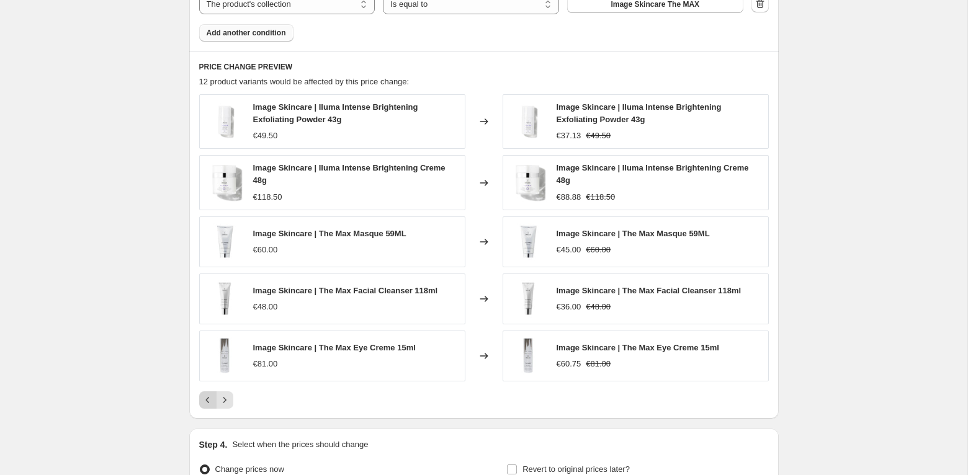
click at [210, 394] on icon "Previous" at bounding box center [208, 400] width 12 height 12
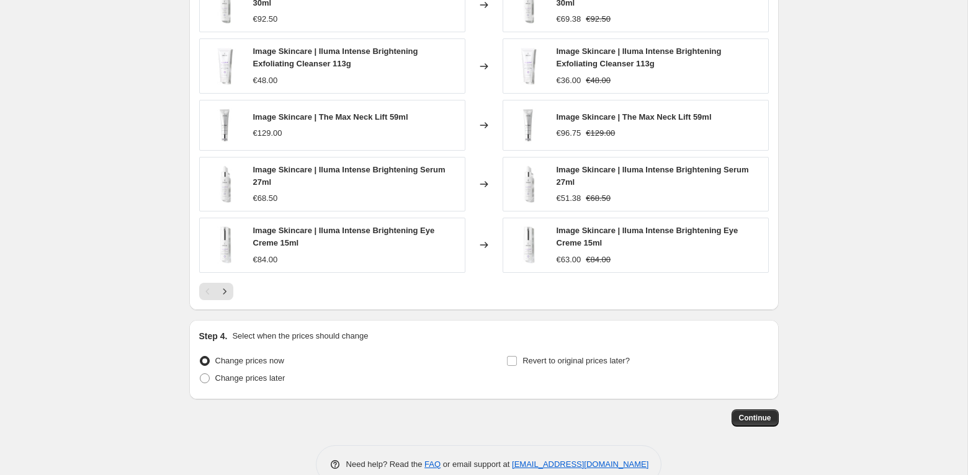
scroll to position [1012, 0]
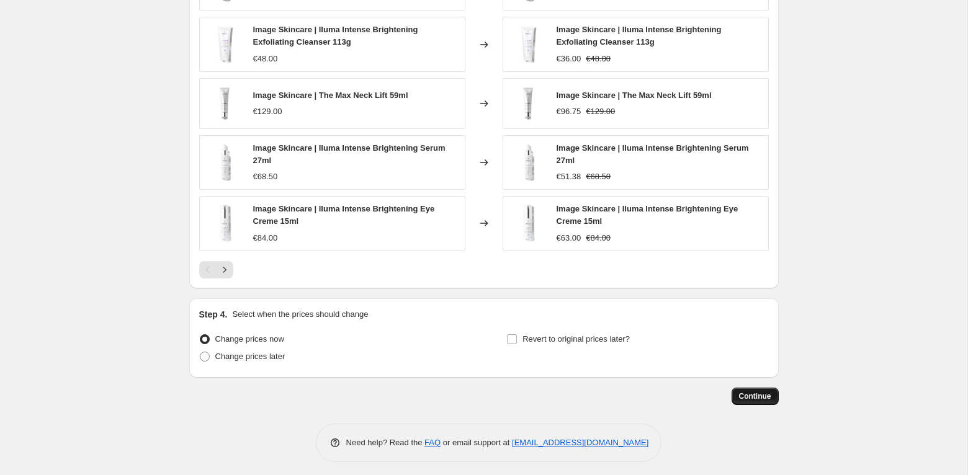
click at [760, 395] on span "Continue" at bounding box center [755, 396] width 32 height 10
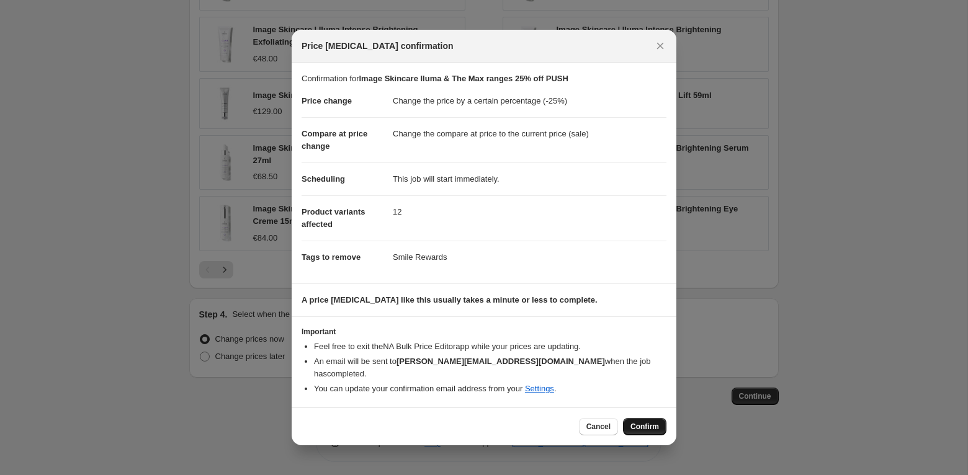
click at [644, 422] on span "Confirm" at bounding box center [644, 427] width 29 height 10
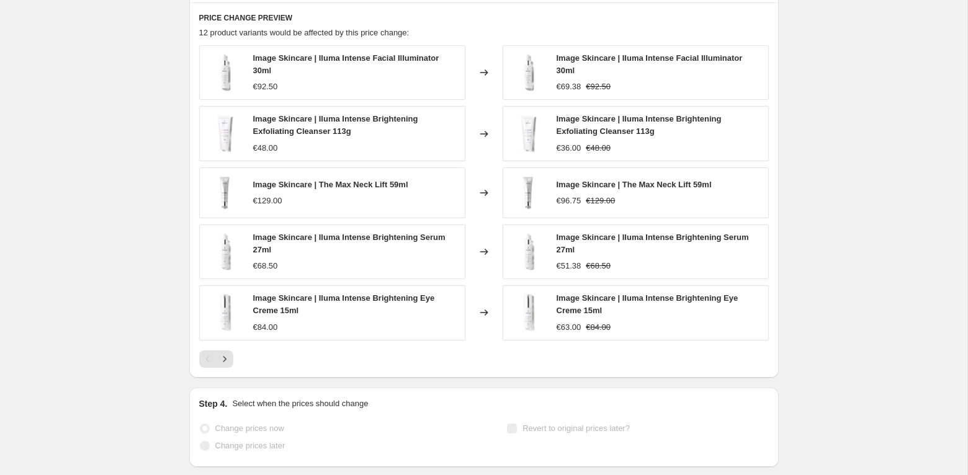
select select "percentage"
select select "collection"
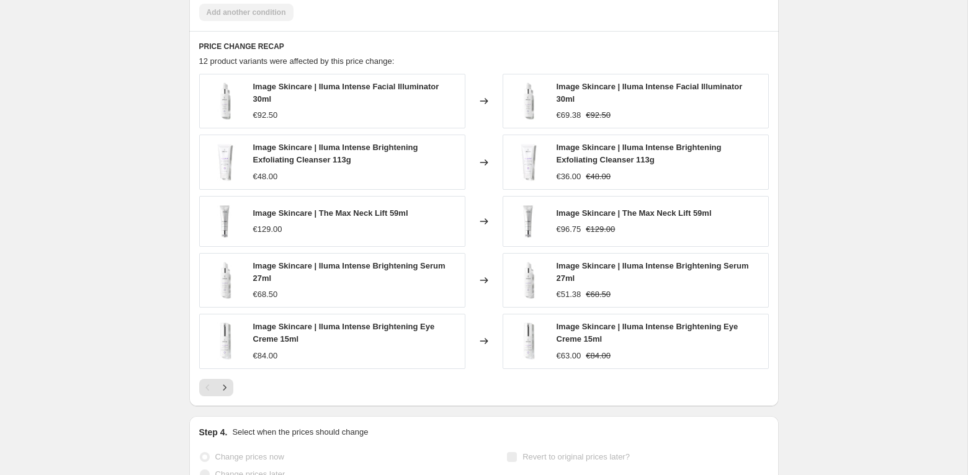
scroll to position [0, 0]
